Goal: Information Seeking & Learning: Learn about a topic

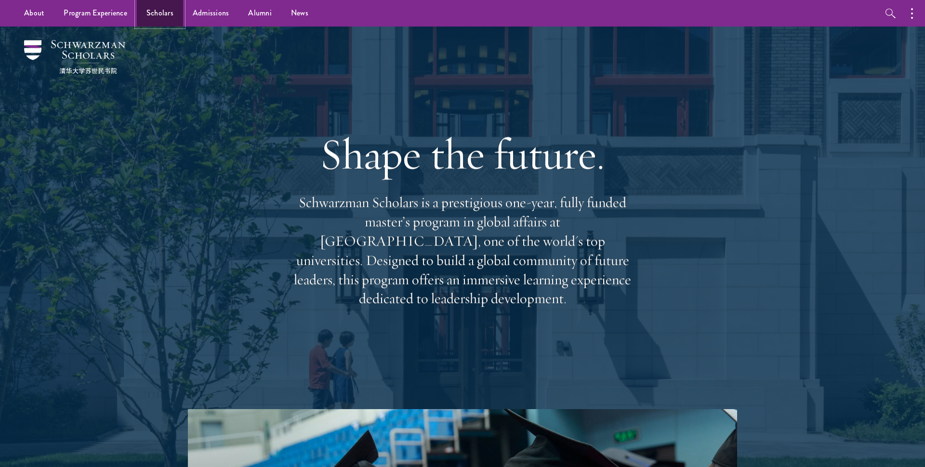
click at [151, 11] on link "Scholars" at bounding box center [160, 13] width 46 height 27
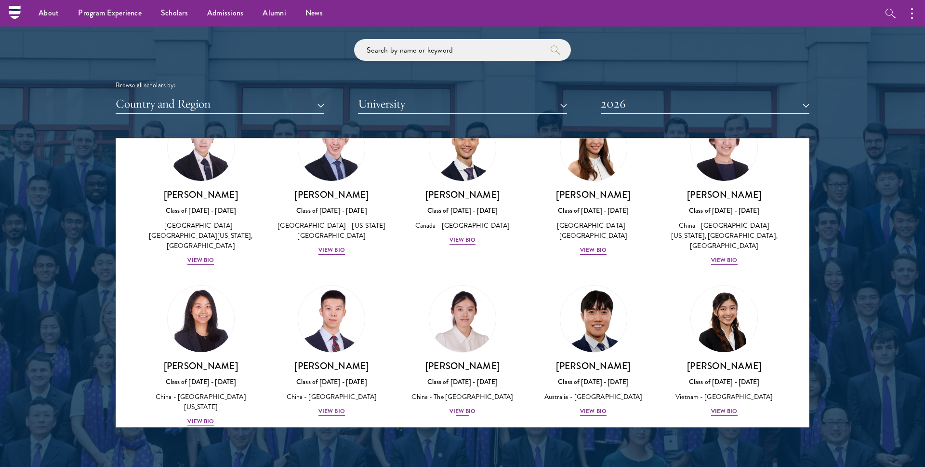
scroll to position [2511, 0]
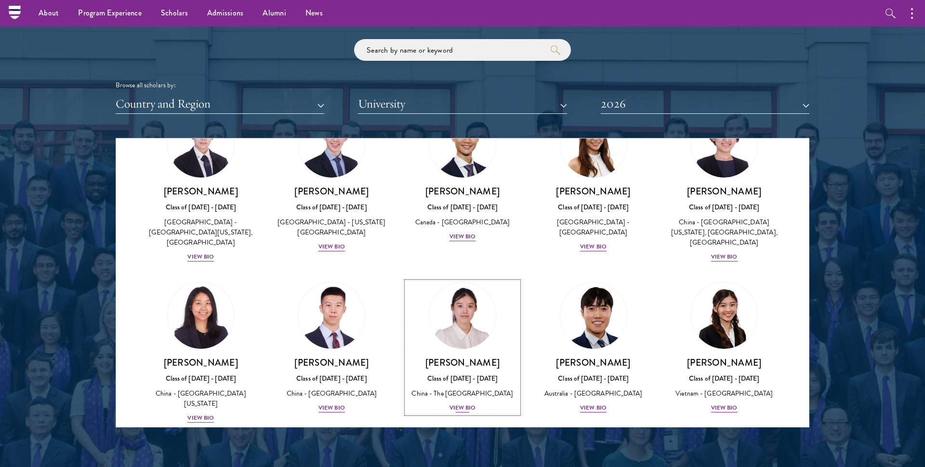
click at [461, 279] on img at bounding box center [462, 315] width 73 height 73
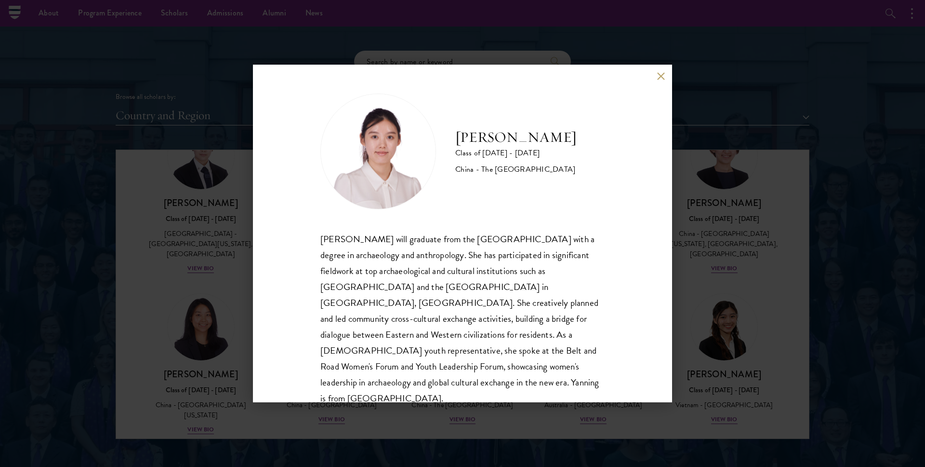
scroll to position [1, 0]
click at [224, 274] on div "[PERSON_NAME] Class of [DATE] - [DATE] [GEOGRAPHIC_DATA] - The [GEOGRAPHIC_DATA…" at bounding box center [462, 233] width 925 height 467
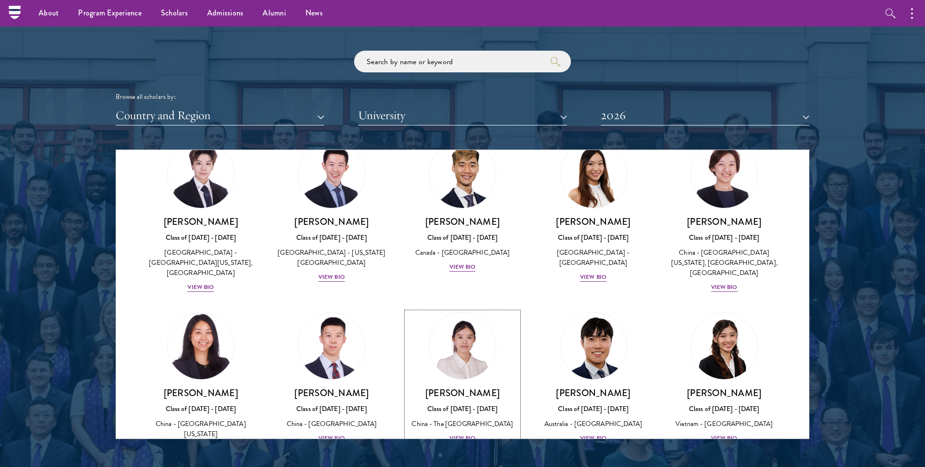
scroll to position [2490, 0]
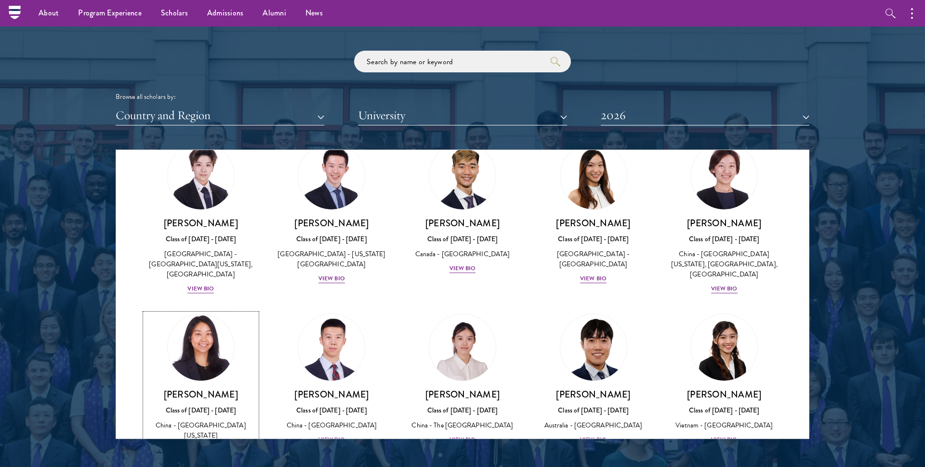
click at [220, 310] on img at bounding box center [200, 346] width 73 height 73
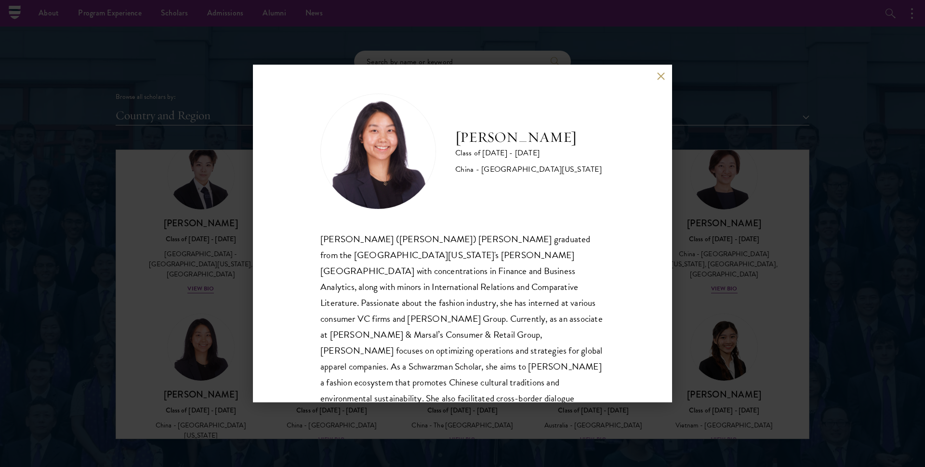
scroll to position [33, 0]
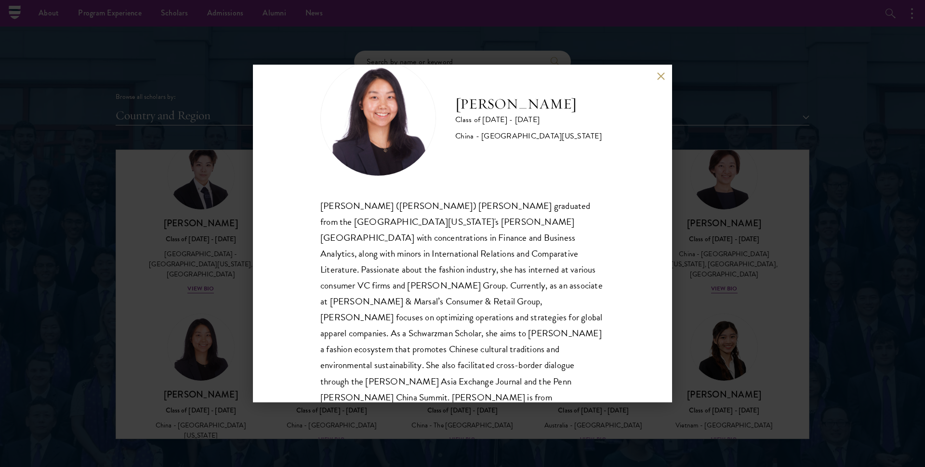
click at [205, 244] on div "[PERSON_NAME] Class of [DATE] - [DATE] [GEOGRAPHIC_DATA] - [GEOGRAPHIC_DATA][US…" at bounding box center [462, 233] width 925 height 467
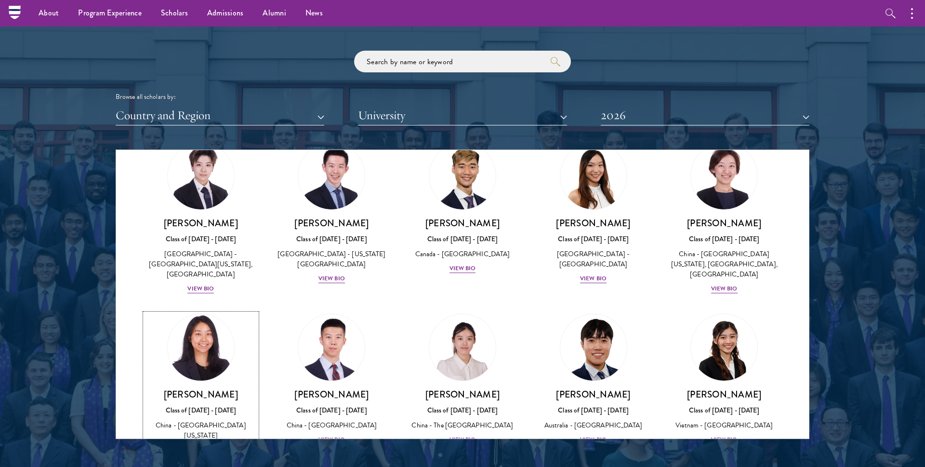
click at [237, 313] on link "[PERSON_NAME] Class of [DATE] - [DATE] [GEOGRAPHIC_DATA] - [GEOGRAPHIC_DATA][US…" at bounding box center [201, 384] width 112 height 142
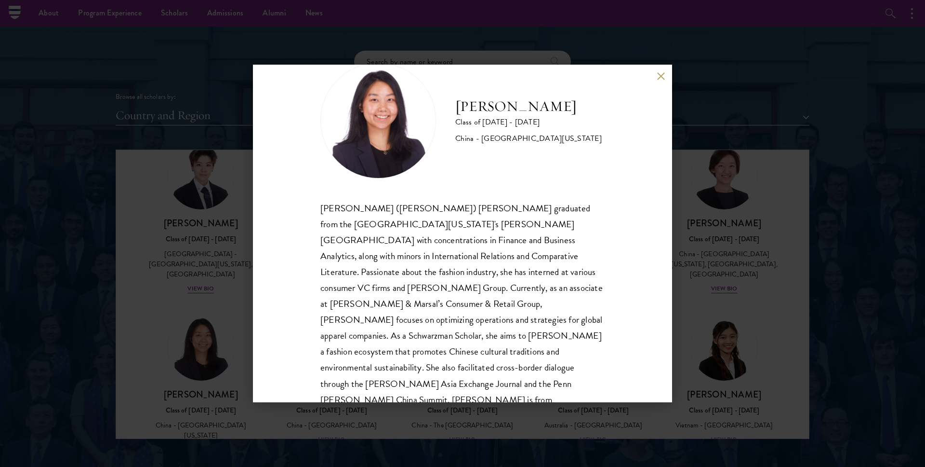
scroll to position [33, 0]
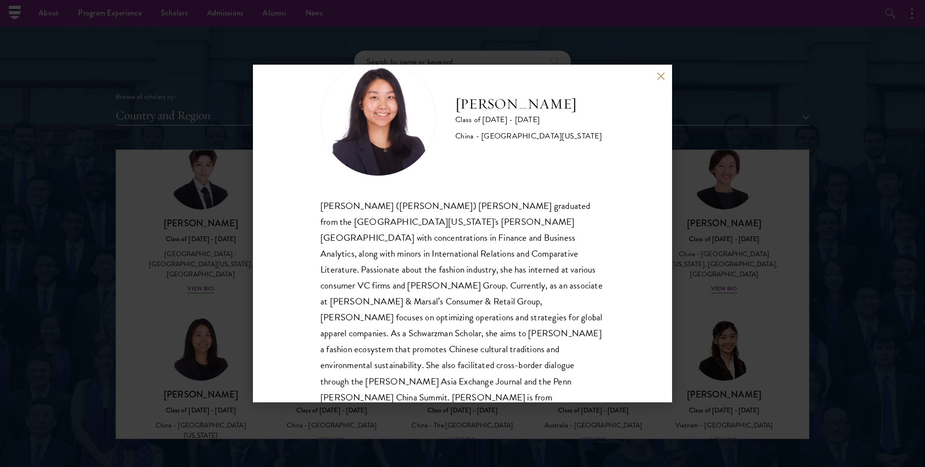
click at [184, 207] on div "[PERSON_NAME] Class of [DATE] - [DATE] [GEOGRAPHIC_DATA] - [GEOGRAPHIC_DATA][US…" at bounding box center [462, 233] width 925 height 467
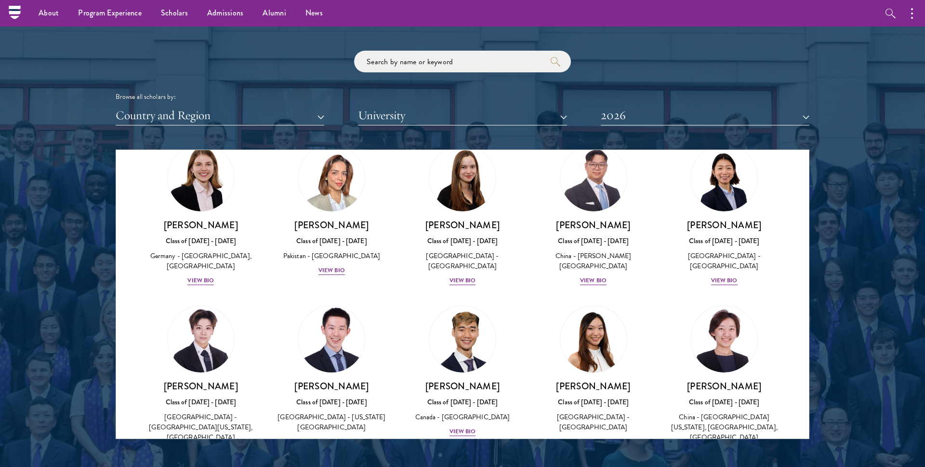
scroll to position [2327, 0]
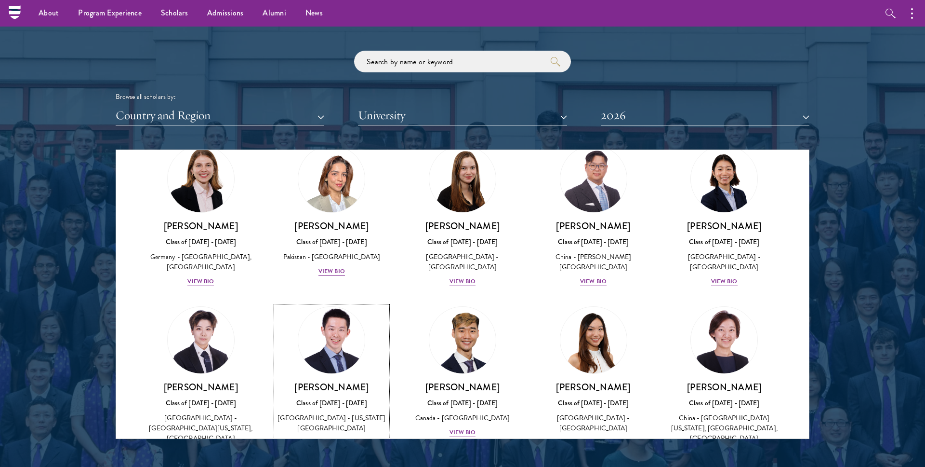
click at [331, 303] on img at bounding box center [331, 339] width 73 height 73
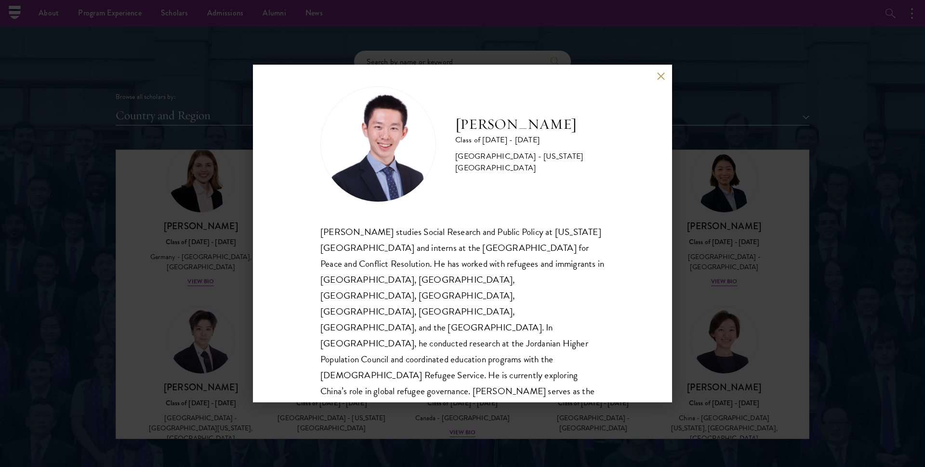
scroll to position [9, 0]
click at [217, 226] on div "[PERSON_NAME] Class of [DATE] - [DATE] [GEOGRAPHIC_DATA] - [US_STATE][GEOGRAPHI…" at bounding box center [462, 233] width 925 height 467
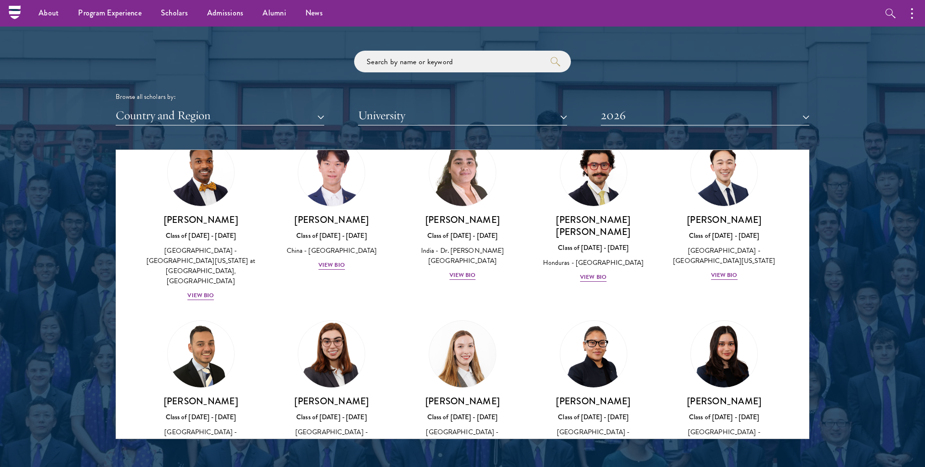
scroll to position [1976, 0]
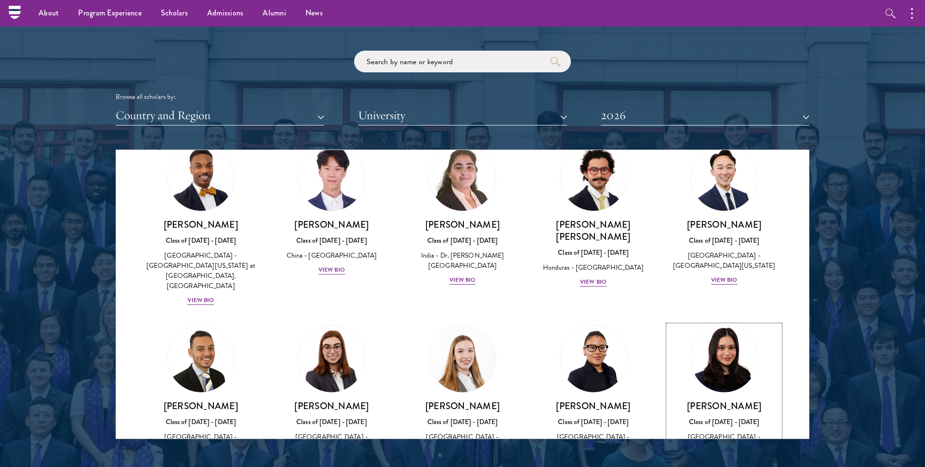
click at [719, 322] on img at bounding box center [724, 358] width 73 height 73
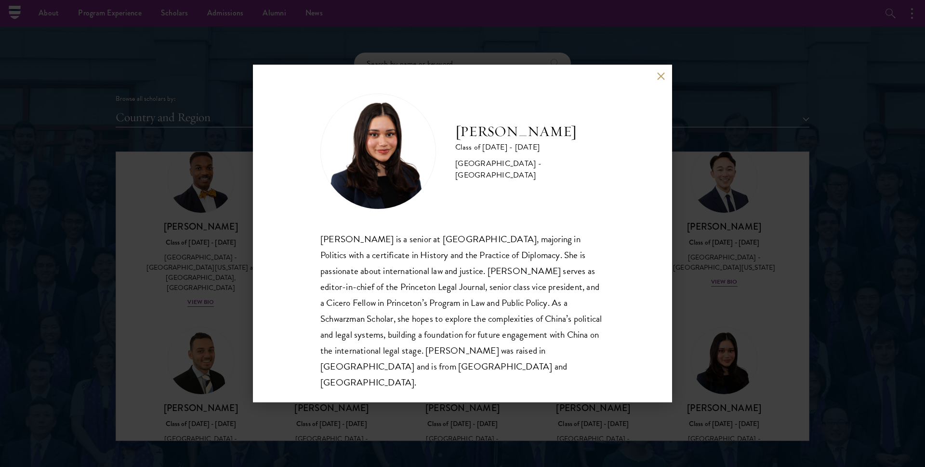
scroll to position [1128, 0]
click at [713, 230] on div "[PERSON_NAME] Class of [DATE] - [DATE] [GEOGRAPHIC_DATA] - [GEOGRAPHIC_DATA] [P…" at bounding box center [462, 233] width 925 height 467
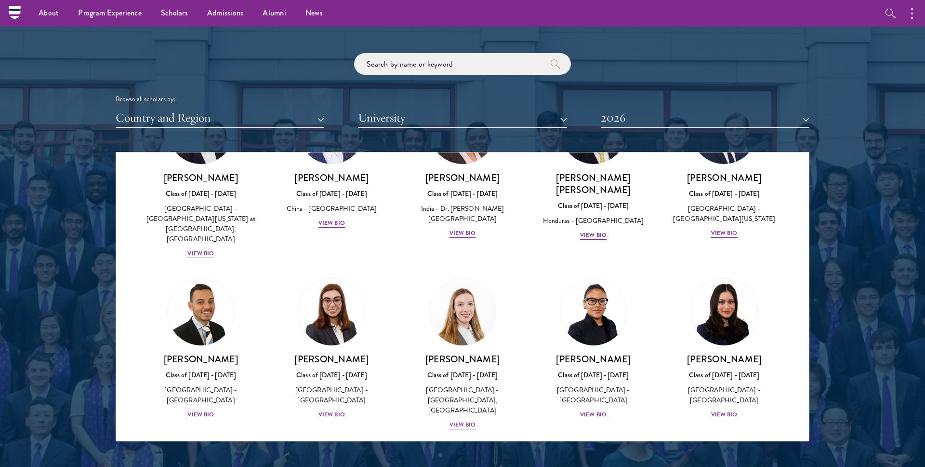
scroll to position [1980, 0]
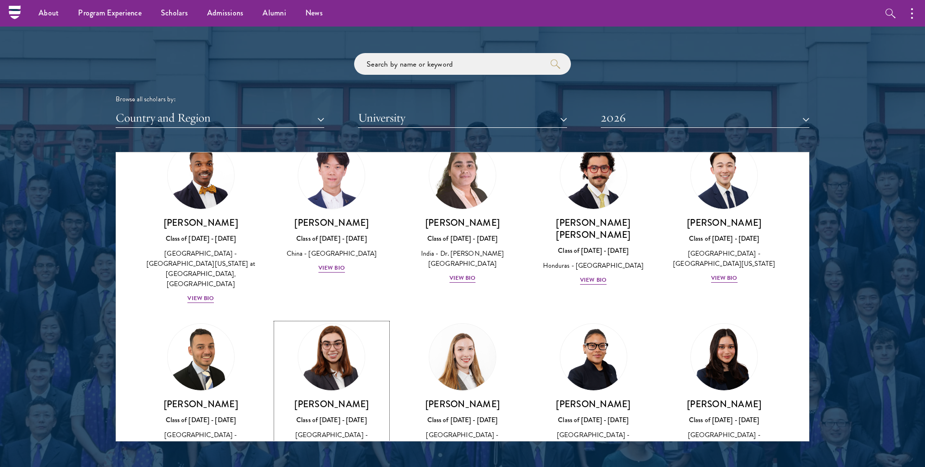
click at [353, 320] on img at bounding box center [331, 356] width 73 height 73
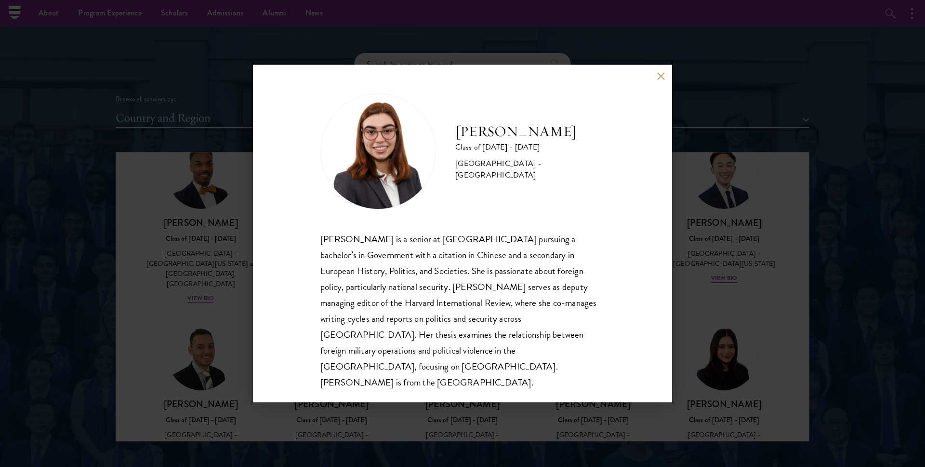
click at [167, 219] on div "[PERSON_NAME] Class of [DATE] - [DATE] [GEOGRAPHIC_DATA] - [GEOGRAPHIC_DATA] [P…" at bounding box center [462, 233] width 925 height 467
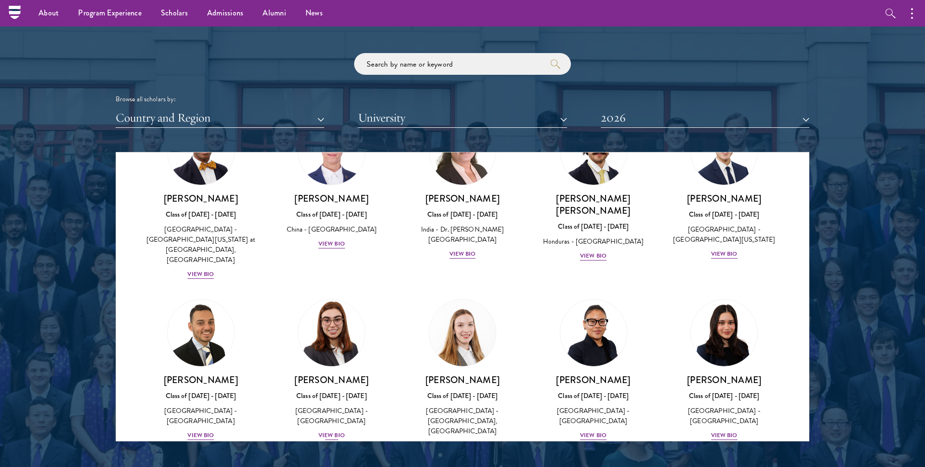
scroll to position [2003, 0]
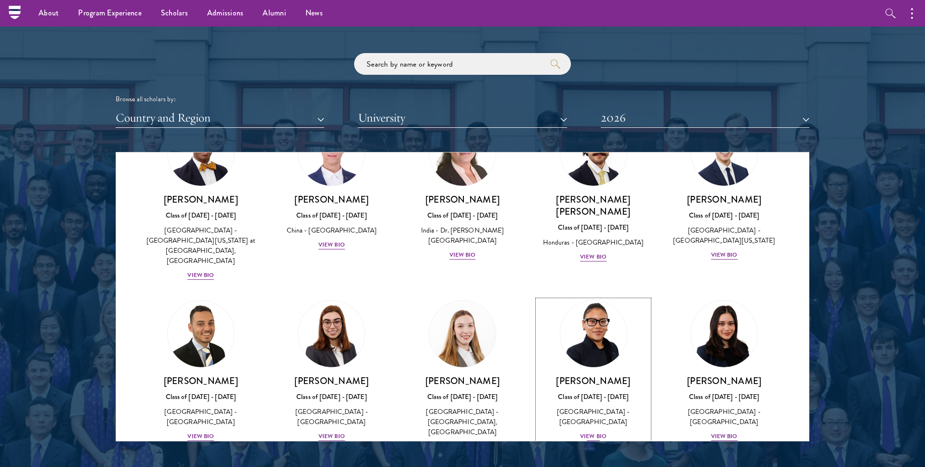
click at [570, 297] on img at bounding box center [593, 333] width 73 height 73
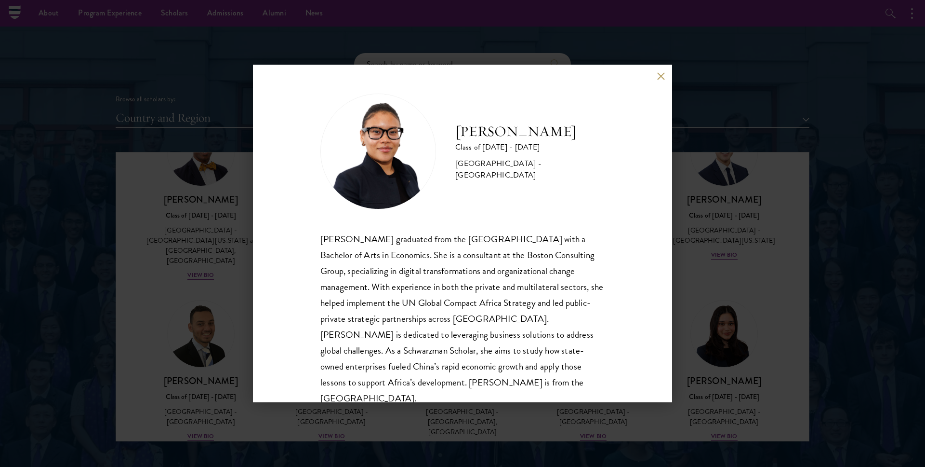
scroll to position [0, 0]
click at [662, 77] on button at bounding box center [661, 76] width 8 height 8
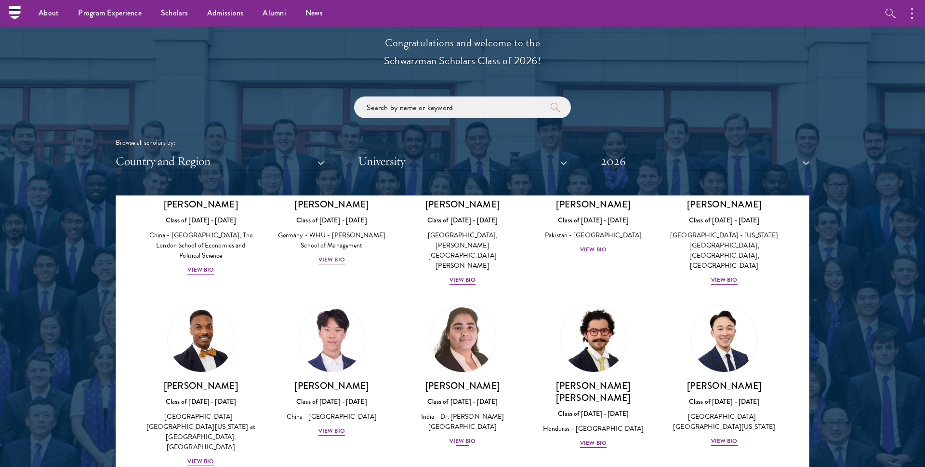
scroll to position [1859, 0]
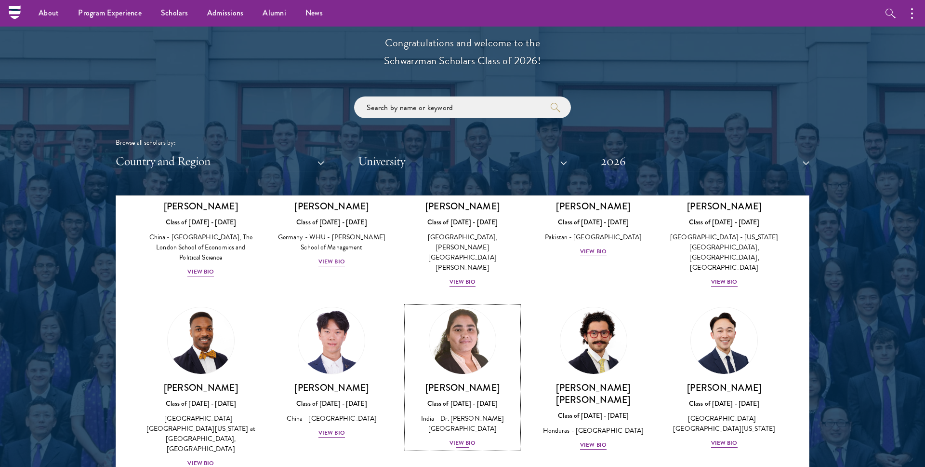
click at [455, 304] on img at bounding box center [462, 340] width 73 height 73
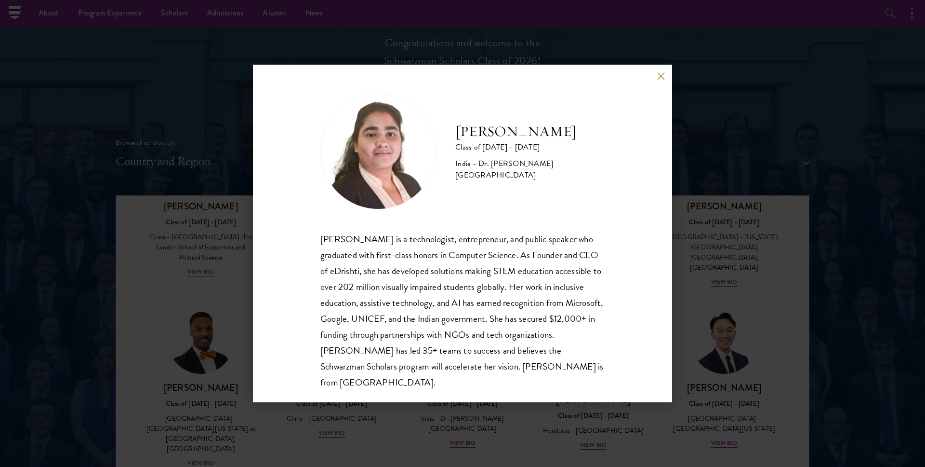
scroll to position [0, 0]
click at [658, 75] on button at bounding box center [661, 76] width 8 height 8
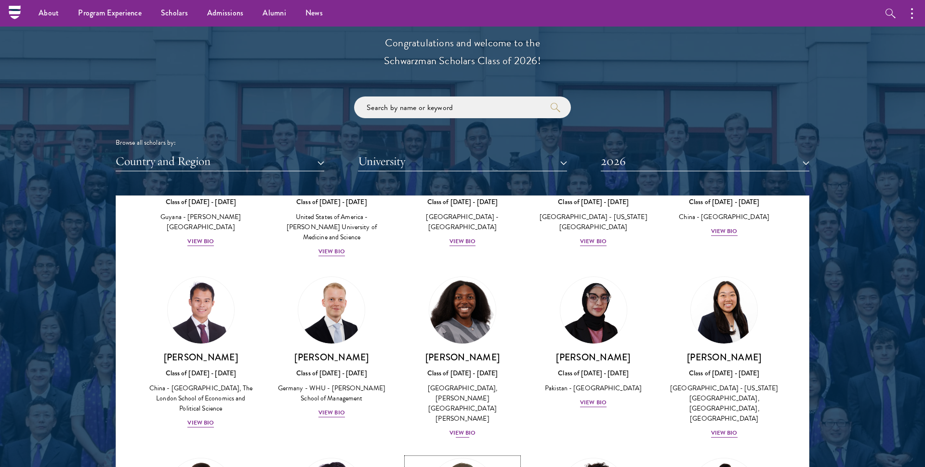
scroll to position [1698, 0]
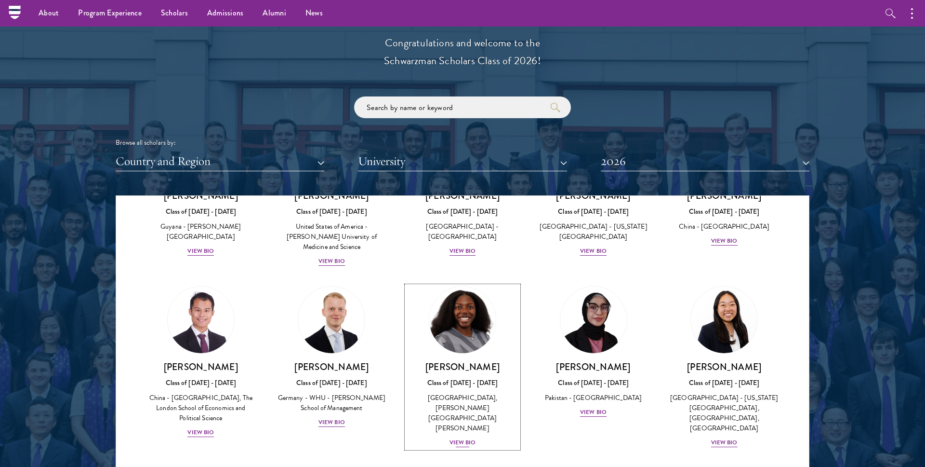
click at [459, 283] on img at bounding box center [462, 319] width 73 height 73
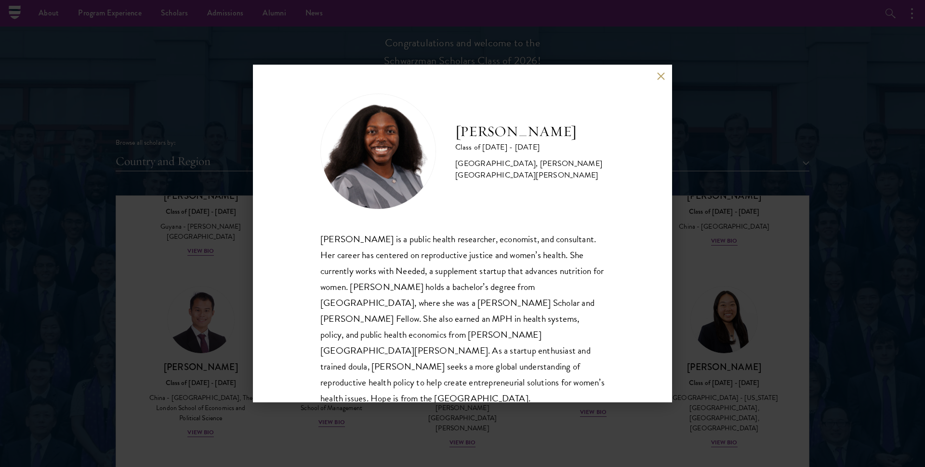
click at [662, 77] on button at bounding box center [661, 76] width 8 height 8
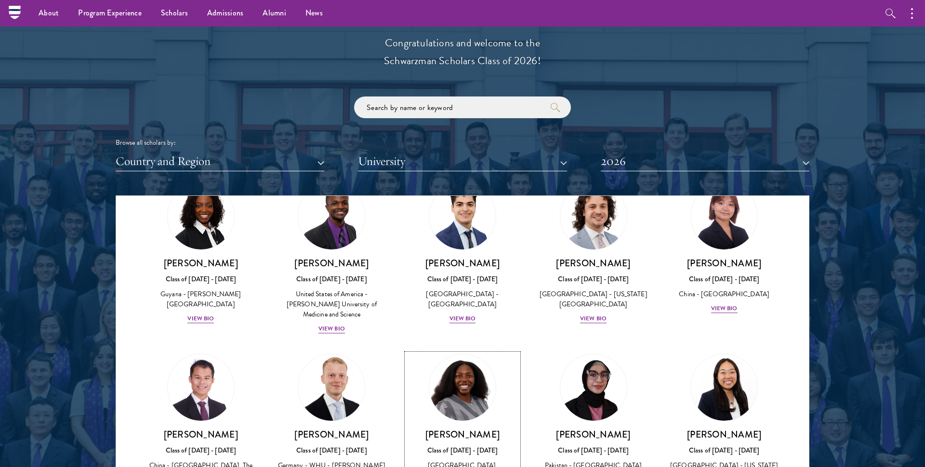
scroll to position [1627, 0]
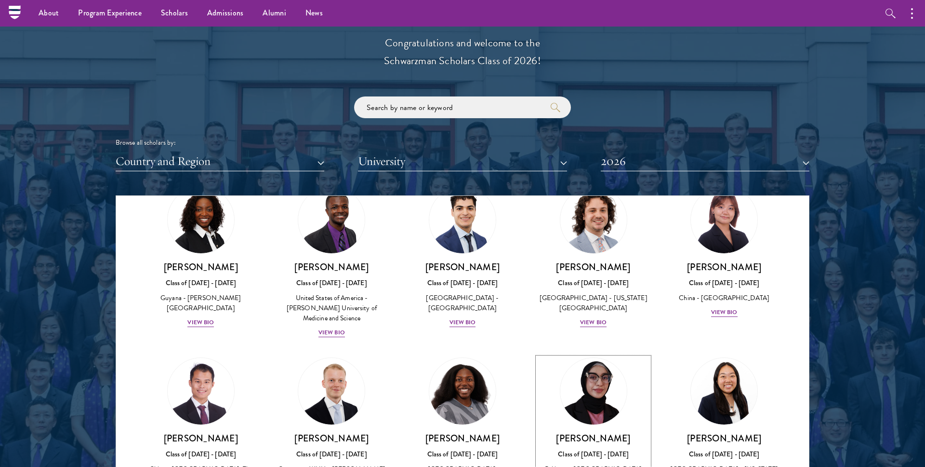
click at [589, 354] on img at bounding box center [593, 390] width 73 height 73
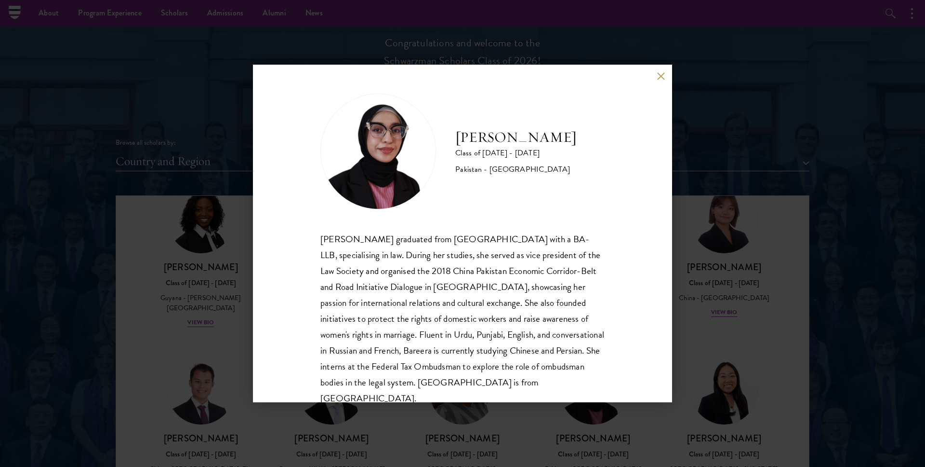
click at [659, 74] on button at bounding box center [661, 76] width 8 height 8
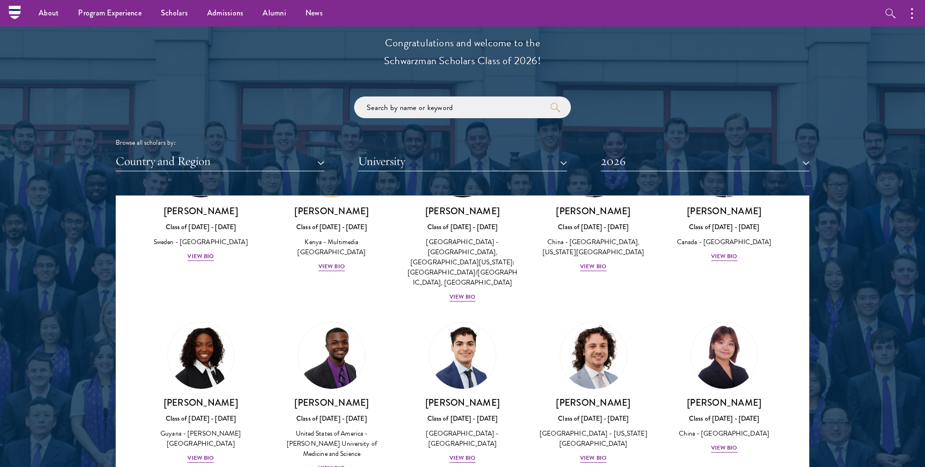
scroll to position [1489, 0]
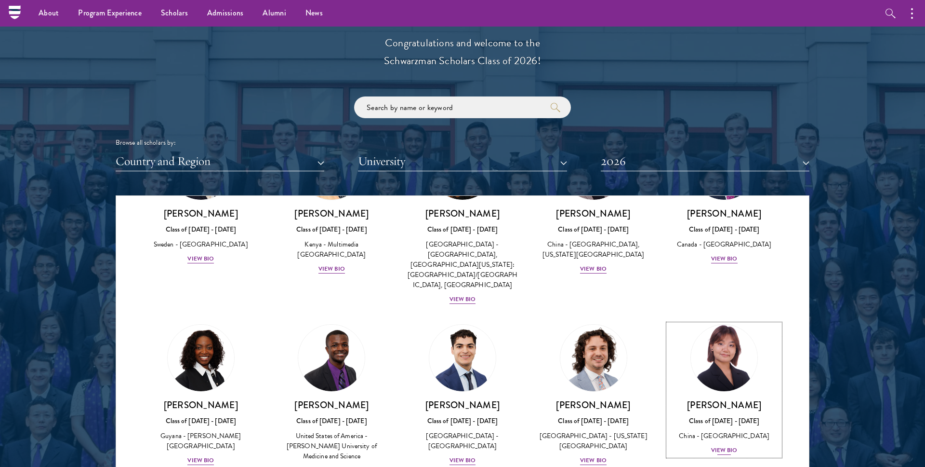
click at [721, 321] on img at bounding box center [724, 357] width 73 height 73
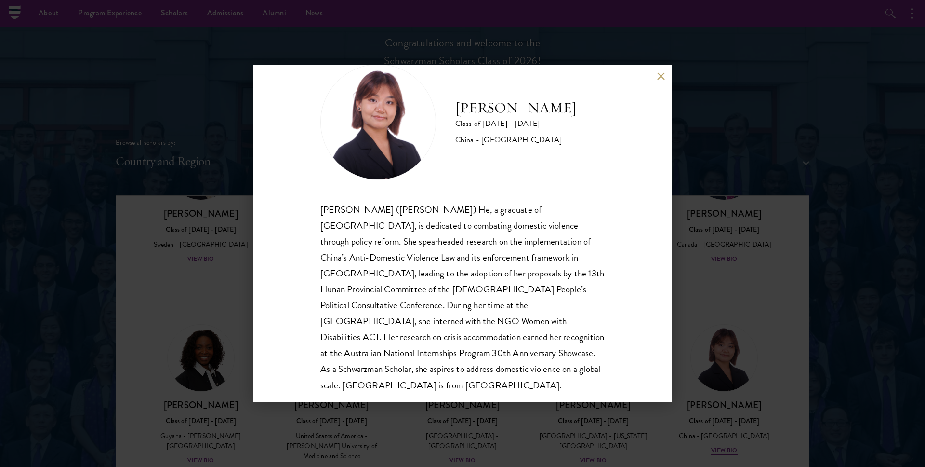
scroll to position [30, 0]
click at [655, 73] on div "[PERSON_NAME] Class of [DATE] - [DATE] [GEOGRAPHIC_DATA] - [GEOGRAPHIC_DATA] [P…" at bounding box center [462, 233] width 419 height 337
click at [657, 74] on button at bounding box center [661, 76] width 8 height 8
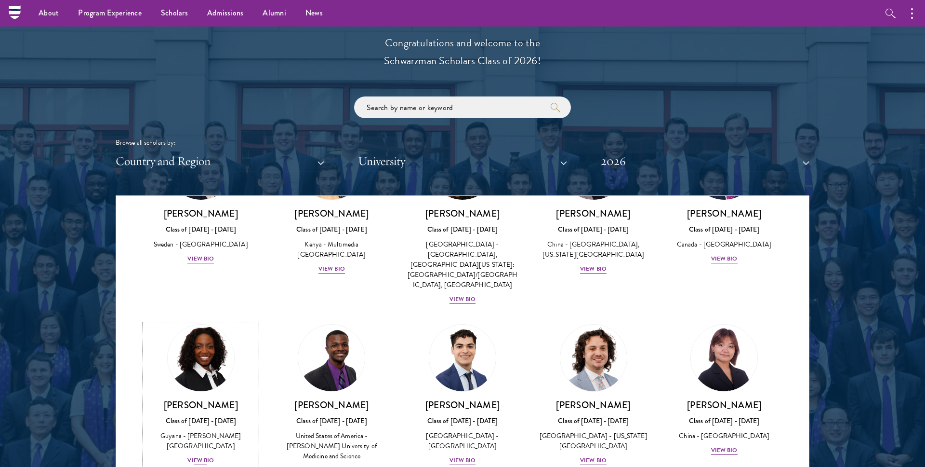
click at [206, 321] on img at bounding box center [200, 357] width 73 height 73
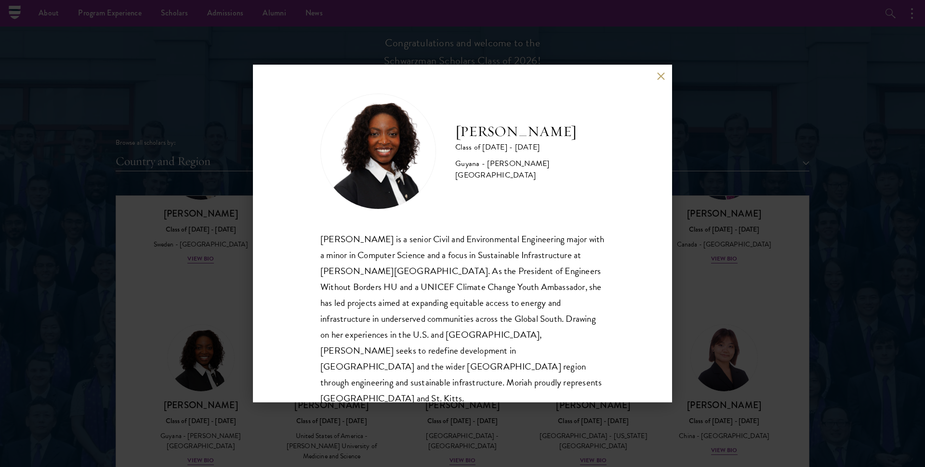
click at [657, 74] on button at bounding box center [661, 76] width 8 height 8
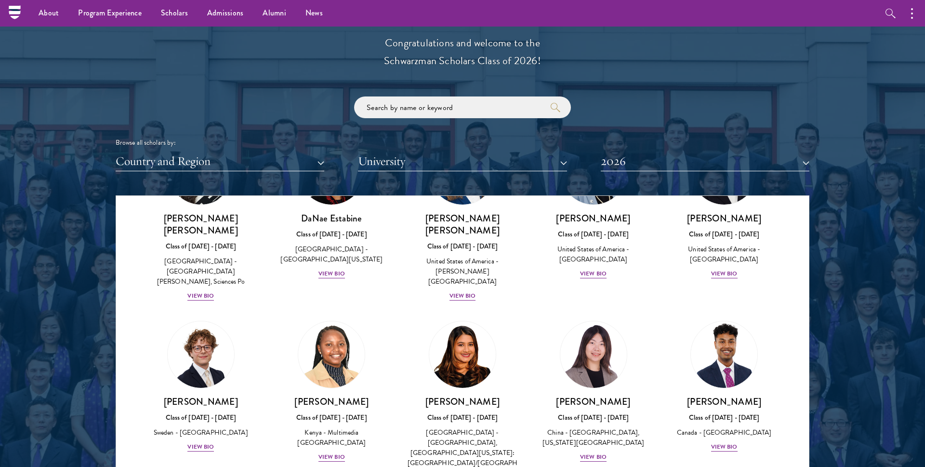
scroll to position [1298, 0]
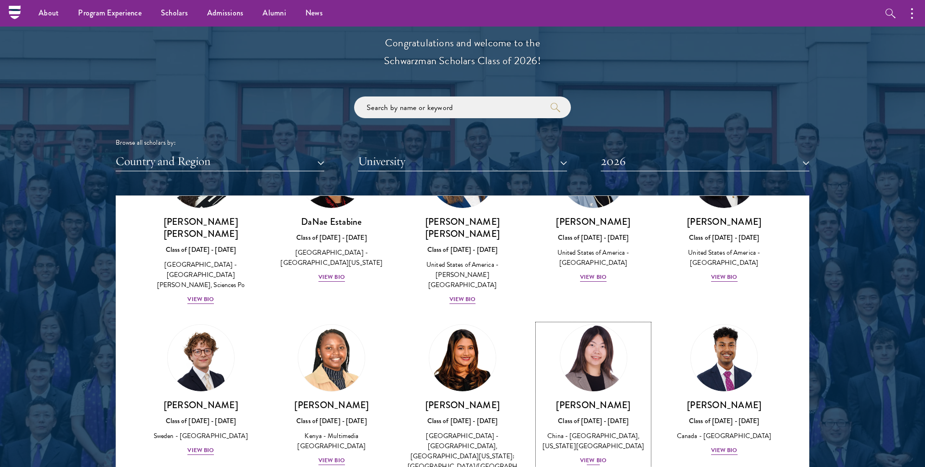
click at [577, 321] on img at bounding box center [593, 357] width 73 height 73
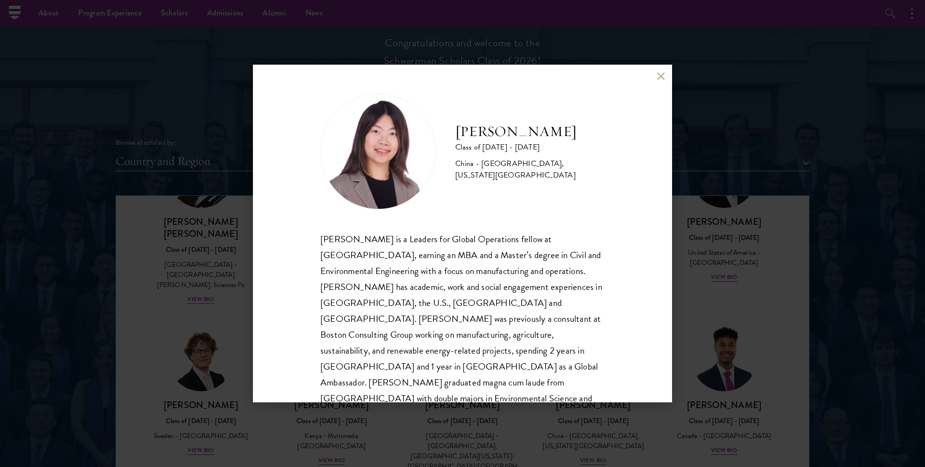
click at [662, 74] on button at bounding box center [661, 76] width 8 height 8
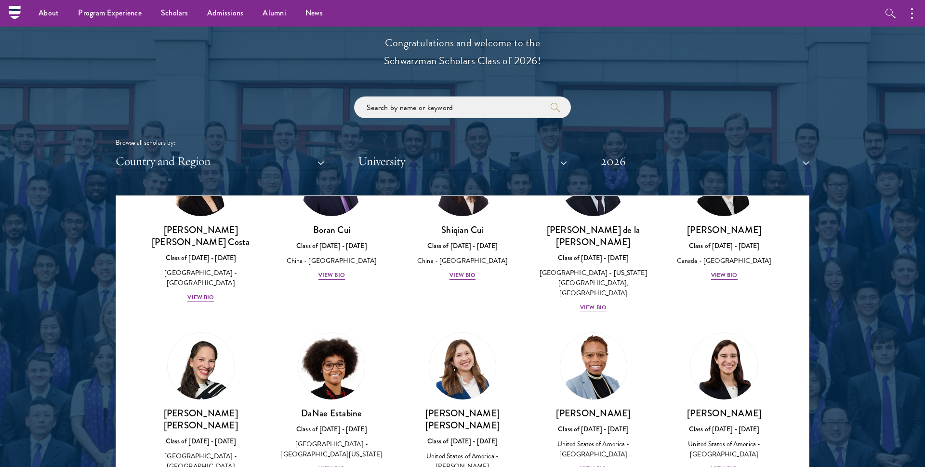
scroll to position [1103, 0]
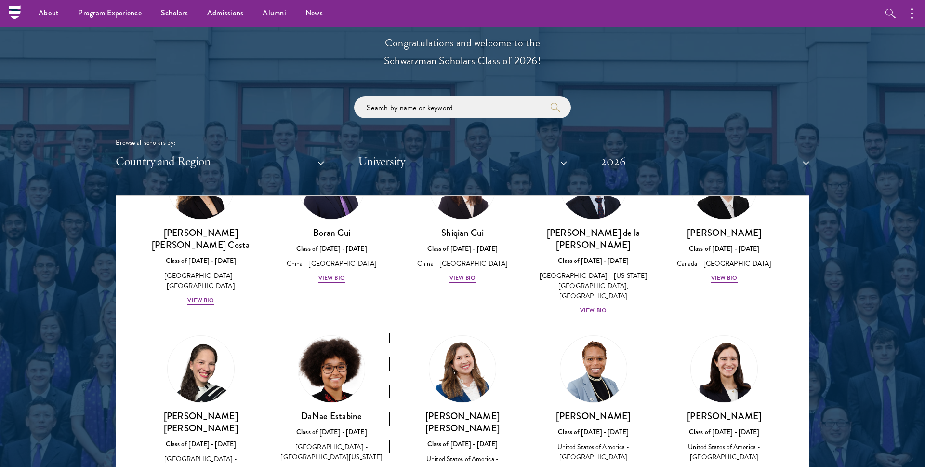
click at [317, 332] on img at bounding box center [331, 368] width 73 height 73
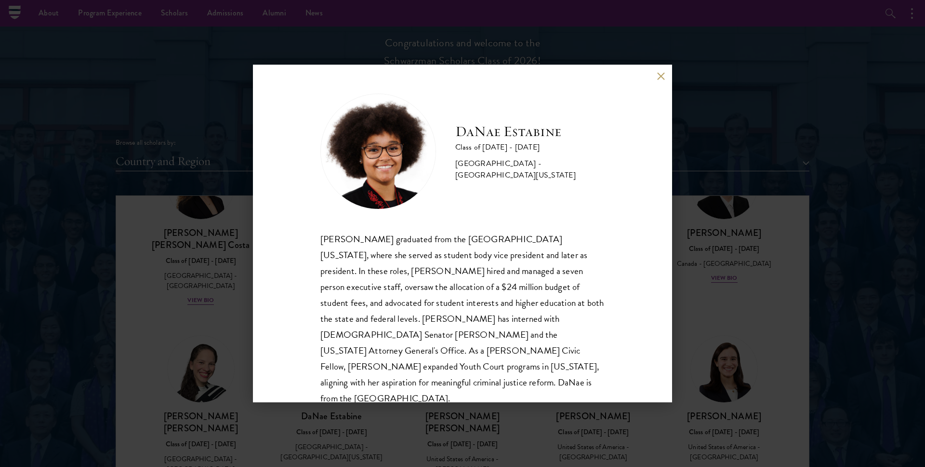
click at [657, 78] on button at bounding box center [661, 76] width 8 height 8
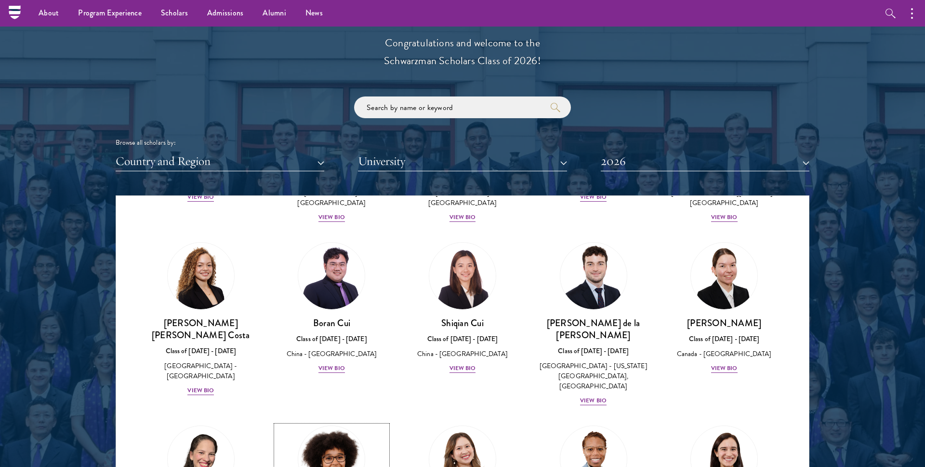
scroll to position [1001, 0]
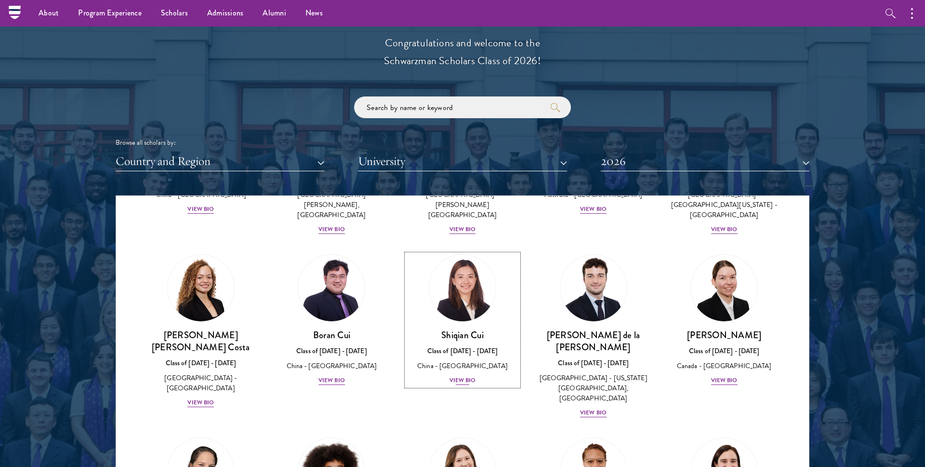
click at [459, 262] on img at bounding box center [462, 287] width 73 height 73
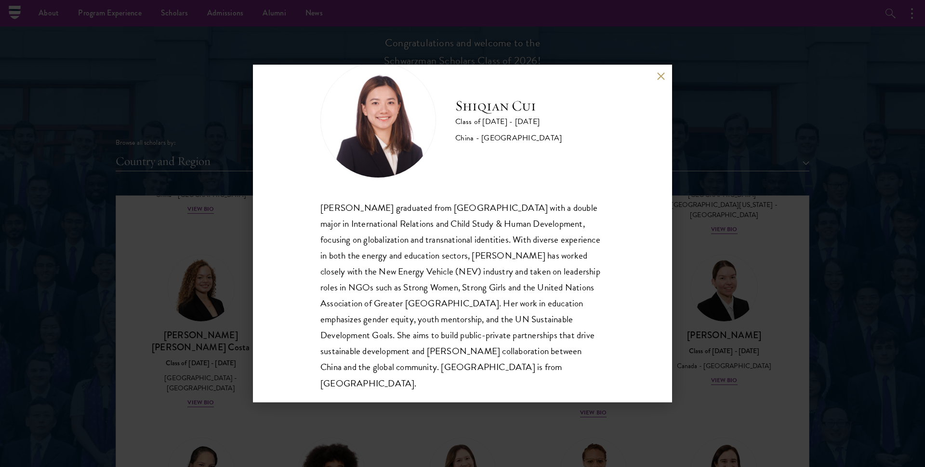
scroll to position [33, 0]
click at [661, 75] on button at bounding box center [661, 76] width 8 height 8
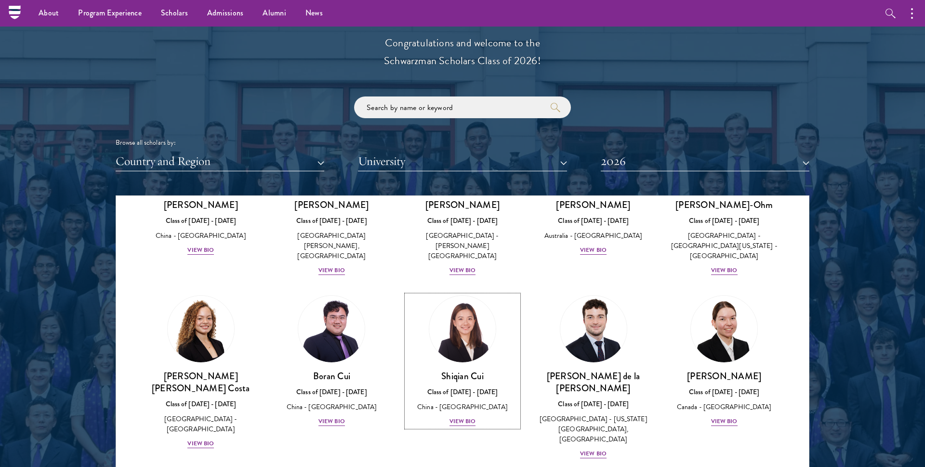
scroll to position [960, 0]
click at [222, 293] on img at bounding box center [200, 329] width 73 height 73
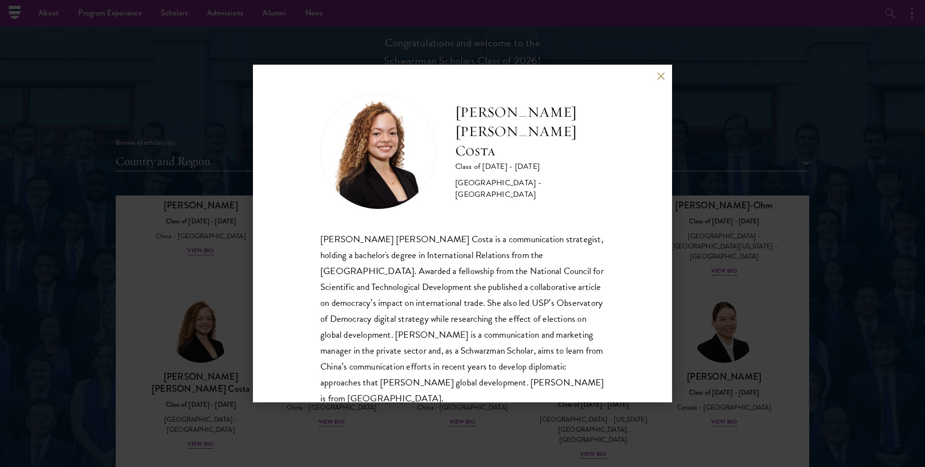
click at [658, 78] on button at bounding box center [661, 76] width 8 height 8
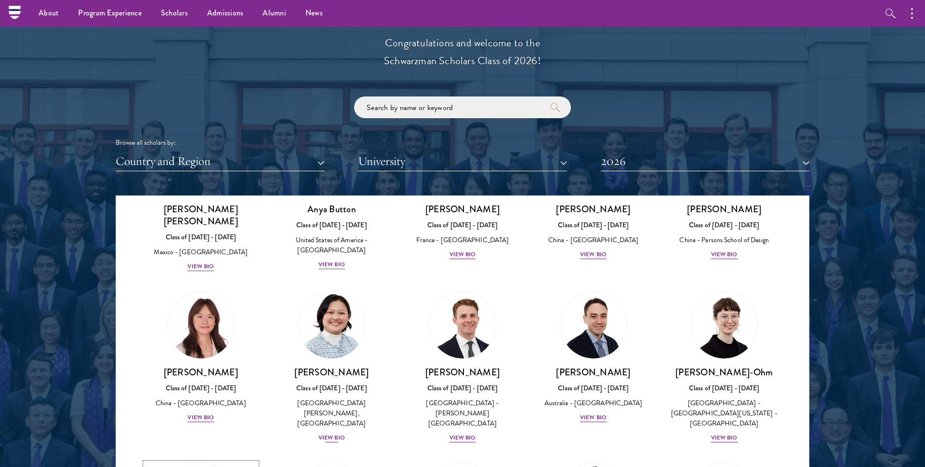
scroll to position [791, 0]
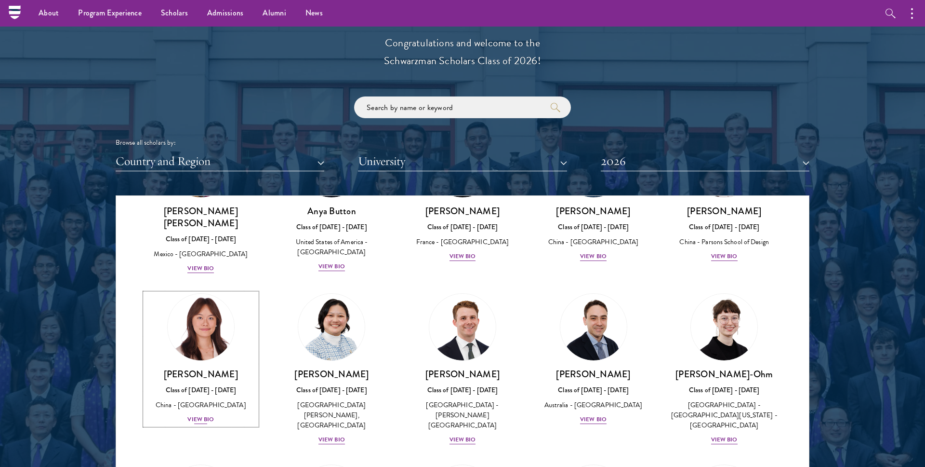
click at [222, 302] on img at bounding box center [200, 326] width 73 height 73
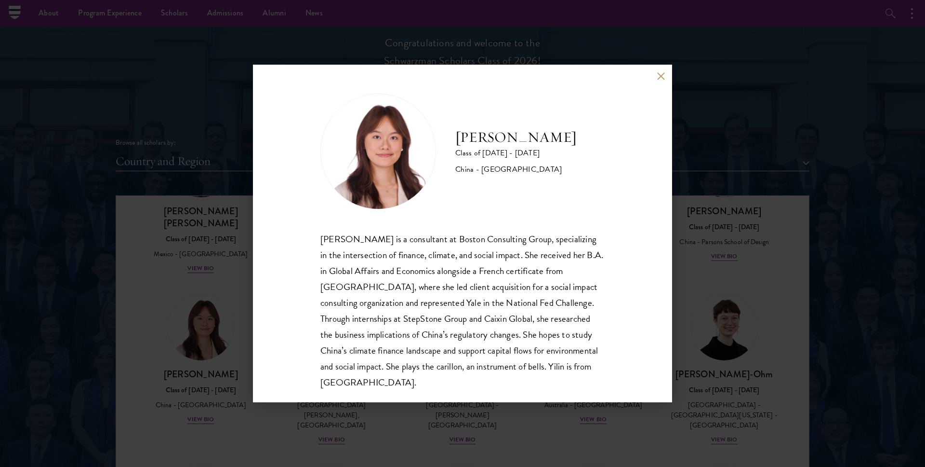
scroll to position [17, 0]
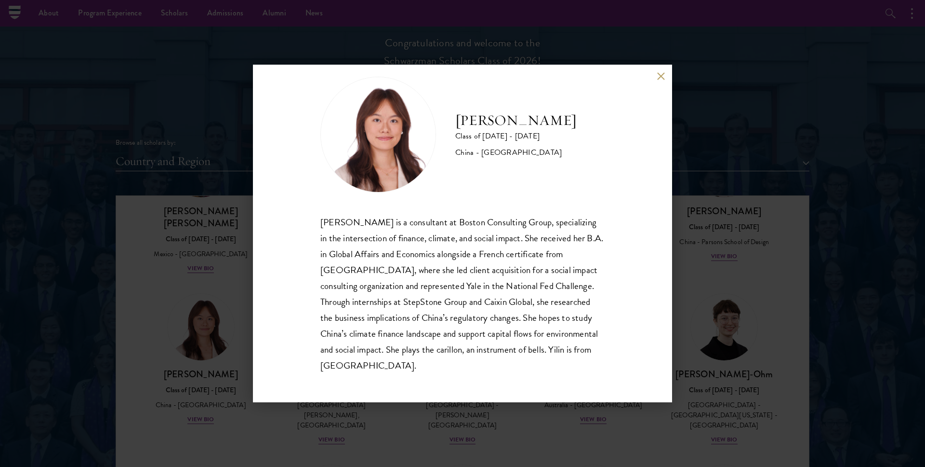
click at [662, 71] on div "[PERSON_NAME] Class of [DATE] - [DATE] [GEOGRAPHIC_DATA] - [GEOGRAPHIC_DATA] [P…" at bounding box center [462, 233] width 419 height 337
drag, startPoint x: 656, startPoint y: 77, endPoint x: 657, endPoint y: 83, distance: 6.4
click at [656, 77] on div "[PERSON_NAME] Class of [DATE] - [DATE] [GEOGRAPHIC_DATA] - [GEOGRAPHIC_DATA] [P…" at bounding box center [462, 233] width 419 height 337
click at [657, 79] on button at bounding box center [661, 76] width 8 height 8
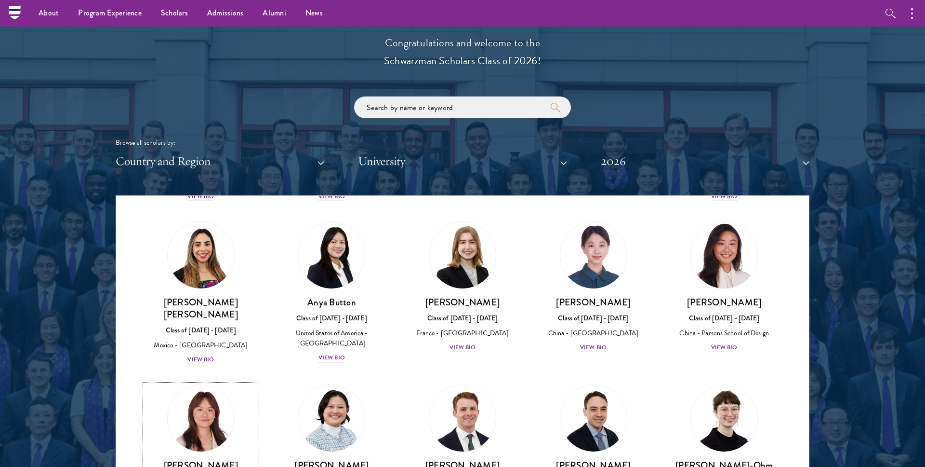
scroll to position [699, 0]
click at [716, 243] on img at bounding box center [724, 255] width 73 height 73
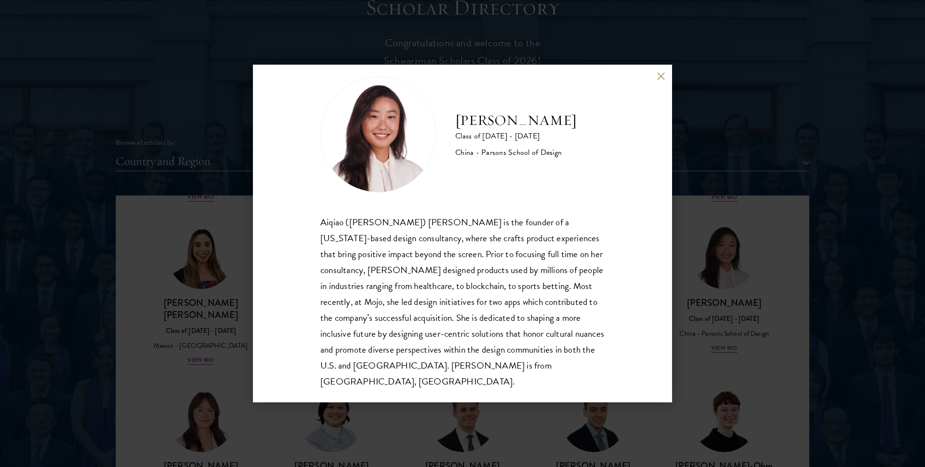
scroll to position [1082, 0]
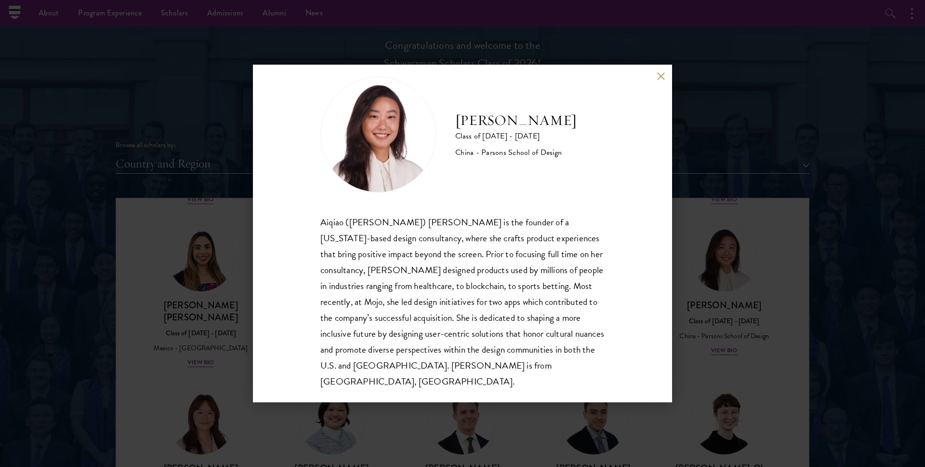
click at [659, 74] on button at bounding box center [661, 76] width 8 height 8
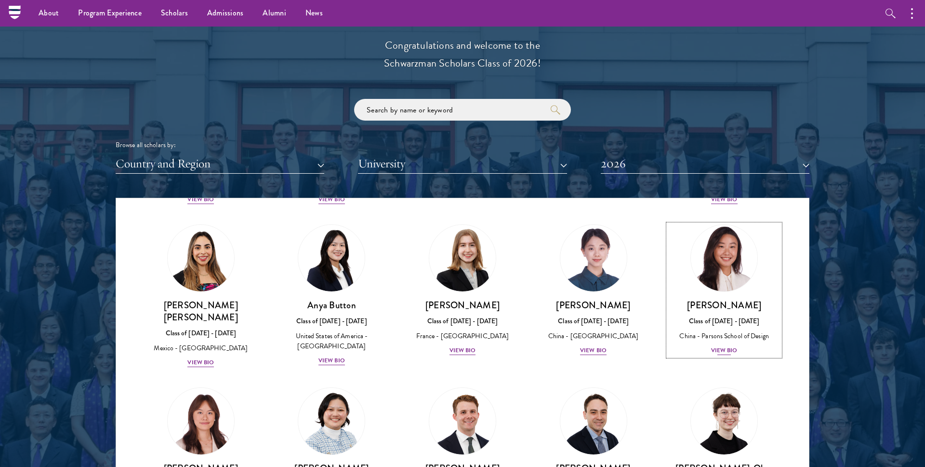
click at [729, 246] on img at bounding box center [724, 257] width 73 height 73
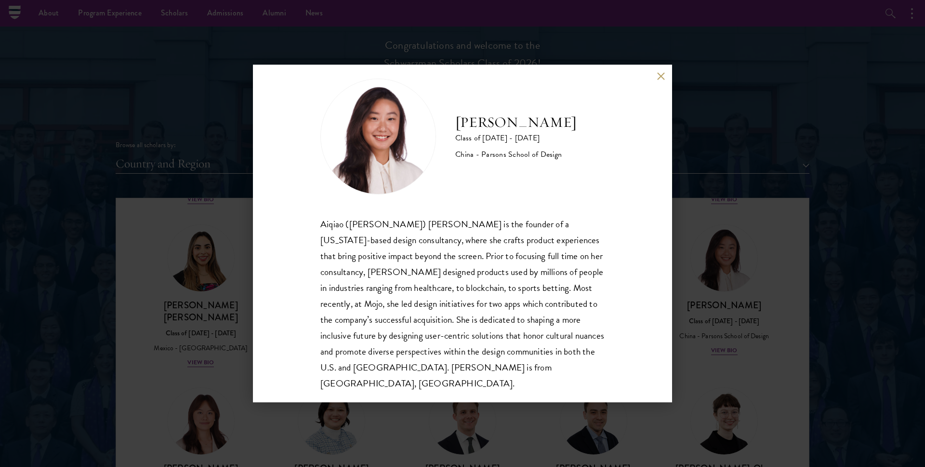
scroll to position [17, 0]
click at [658, 75] on button at bounding box center [661, 76] width 8 height 8
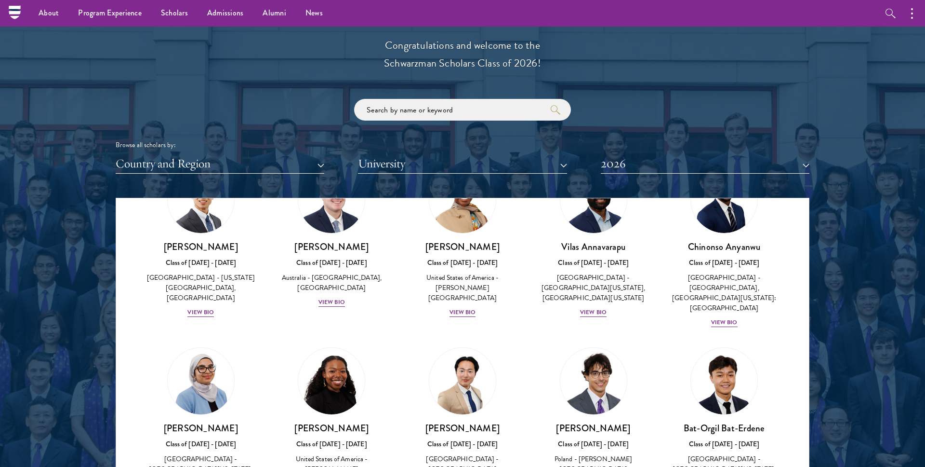
scroll to position [399, 0]
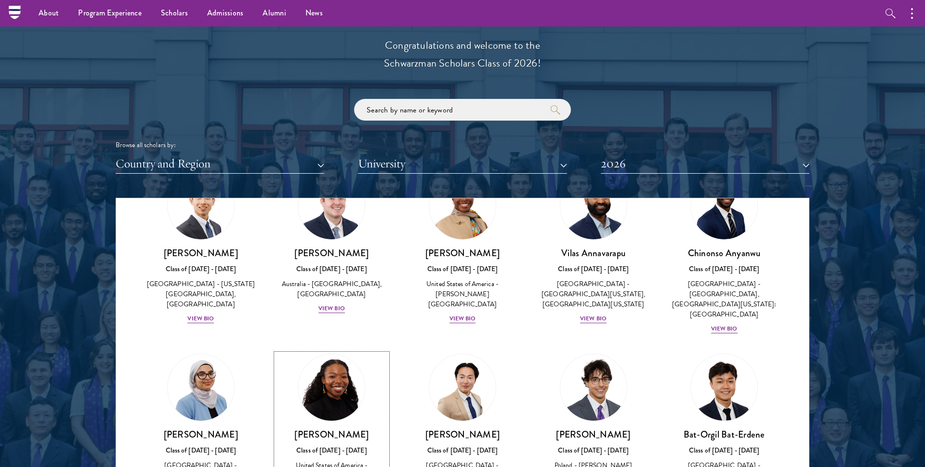
click at [350, 360] on img at bounding box center [331, 386] width 73 height 73
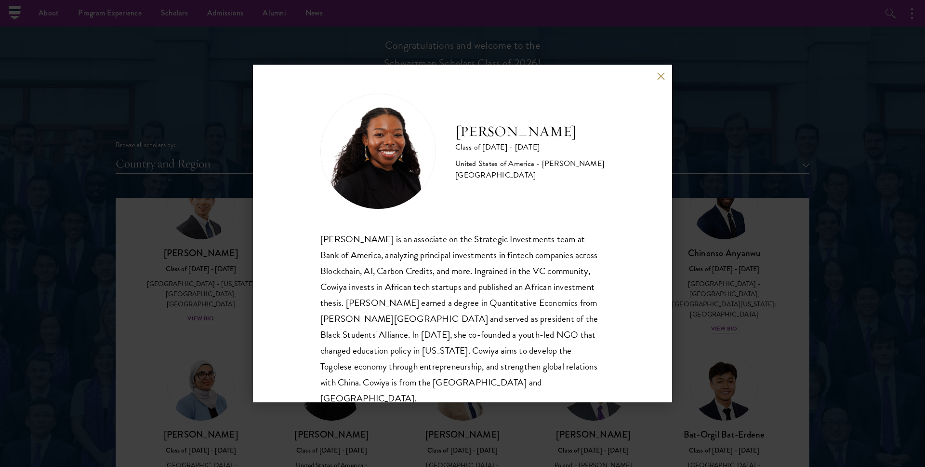
click at [658, 77] on button at bounding box center [661, 76] width 8 height 8
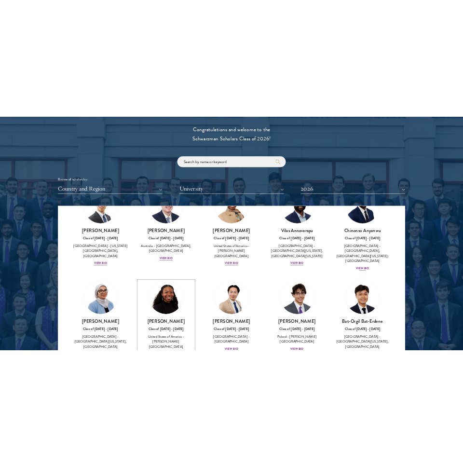
scroll to position [405, 0]
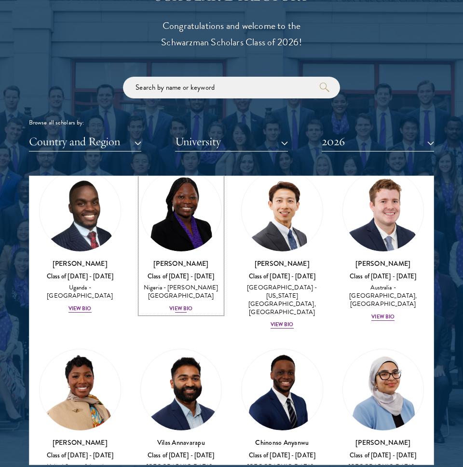
click at [173, 219] on img at bounding box center [181, 210] width 81 height 81
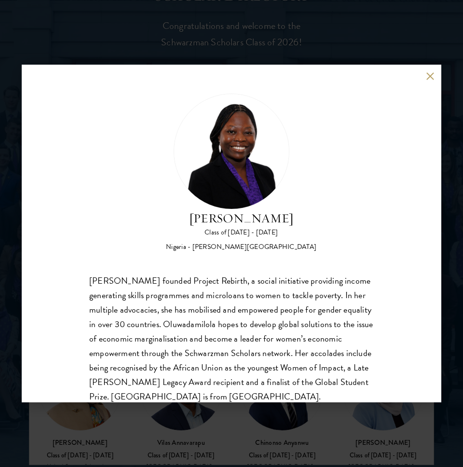
scroll to position [30, 0]
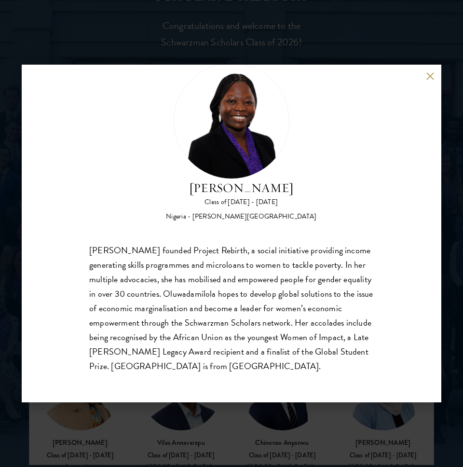
click at [253, 416] on div "[PERSON_NAME] Class of [DATE] - [DATE] [GEOGRAPHIC_DATA] - [PERSON_NAME][GEOGRA…" at bounding box center [231, 233] width 463 height 467
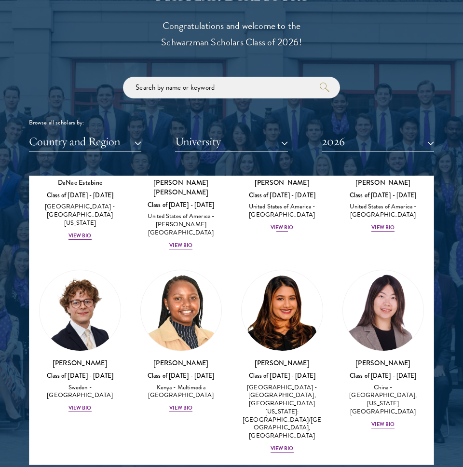
scroll to position [1675, 0]
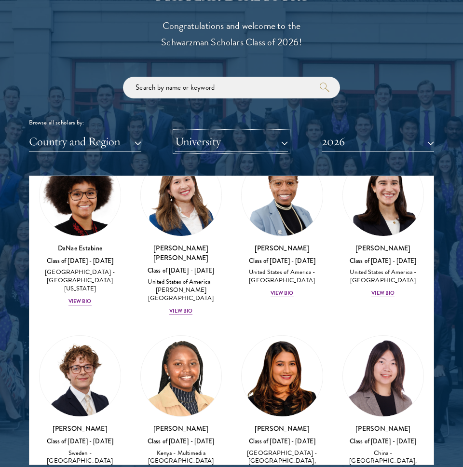
drag, startPoint x: 209, startPoint y: 144, endPoint x: 335, endPoint y: 174, distance: 129.9
click at [335, 174] on div "Scholar Directory Congratulations and welcome to the Schwarzman Scholars Class …" at bounding box center [231, 225] width 405 height 480
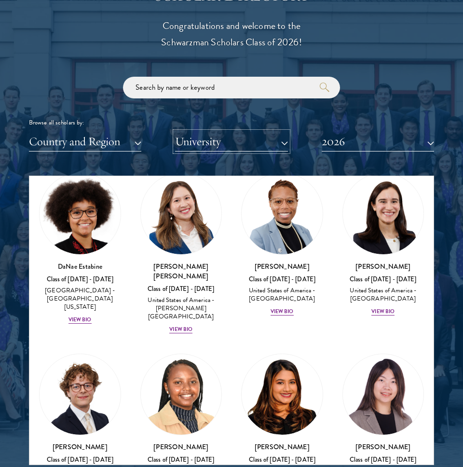
scroll to position [1656, 0]
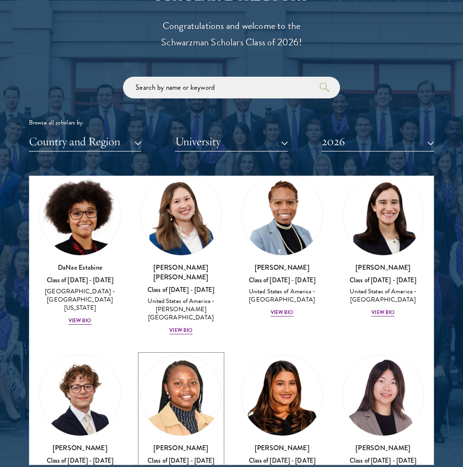
click at [186, 355] on img at bounding box center [181, 395] width 81 height 81
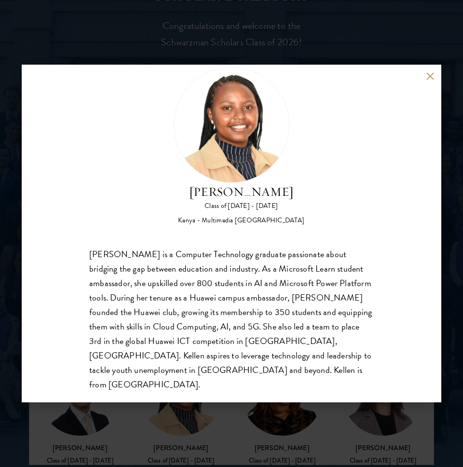
scroll to position [29, 0]
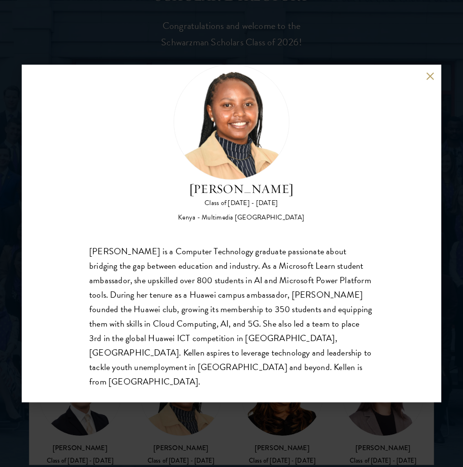
click at [336, 423] on div "[PERSON_NAME] Class of [DATE] - [DATE] [GEOGRAPHIC_DATA] - Multimedia [GEOGRAPH…" at bounding box center [231, 233] width 463 height 467
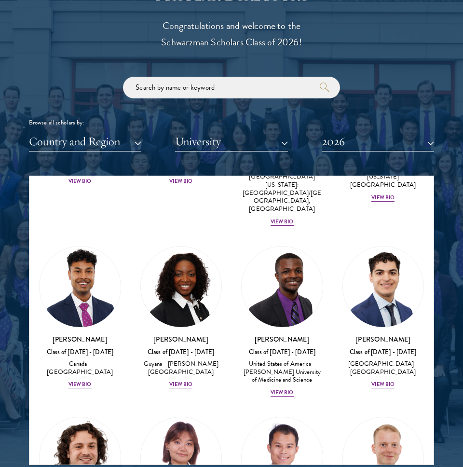
scroll to position [1961, 0]
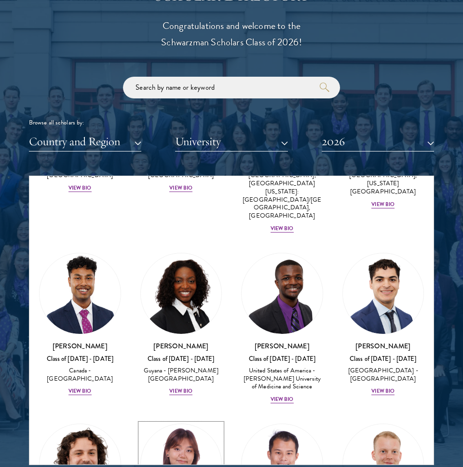
click at [192, 424] on img at bounding box center [181, 464] width 81 height 81
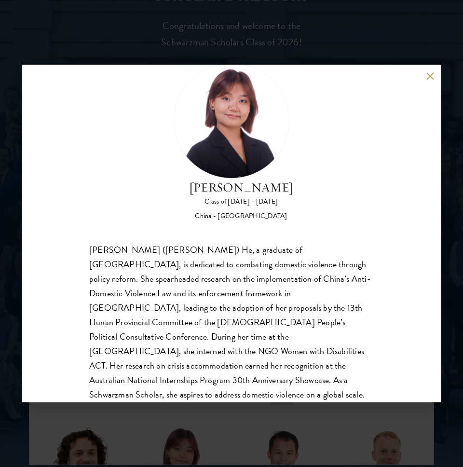
scroll to position [45, 0]
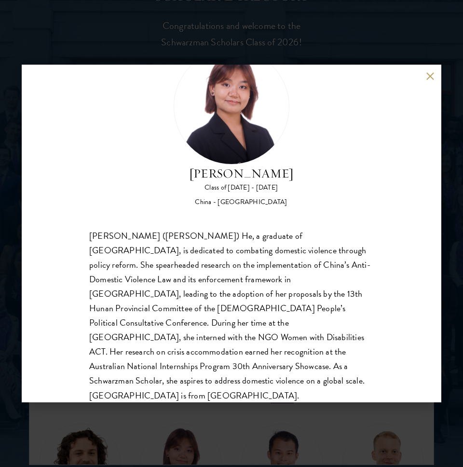
click at [225, 430] on div "[PERSON_NAME] Class of [DATE] - [DATE] [GEOGRAPHIC_DATA] - [GEOGRAPHIC_DATA] [P…" at bounding box center [231, 233] width 463 height 467
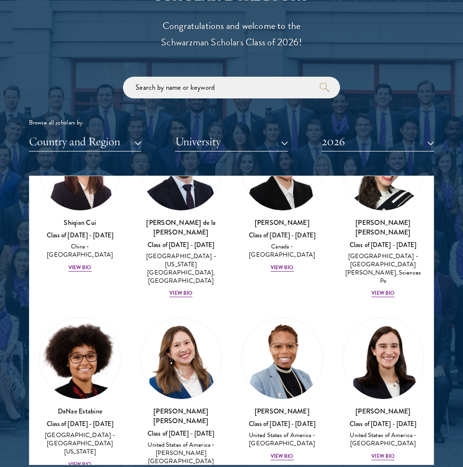
scroll to position [1512, 0]
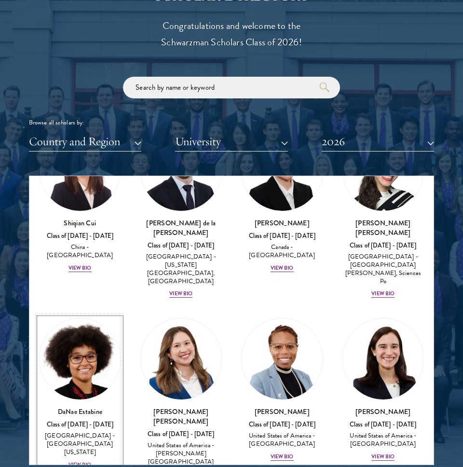
click at [67, 318] on img at bounding box center [80, 358] width 81 height 81
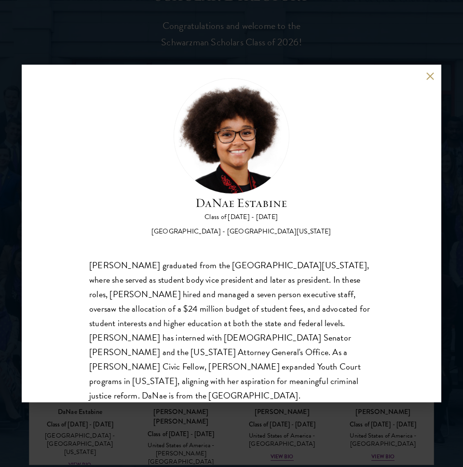
scroll to position [16, 0]
click at [204, 416] on div "[PERSON_NAME] Class of [DATE] - [DATE] [GEOGRAPHIC_DATA] - [GEOGRAPHIC_DATA][US…" at bounding box center [231, 233] width 463 height 467
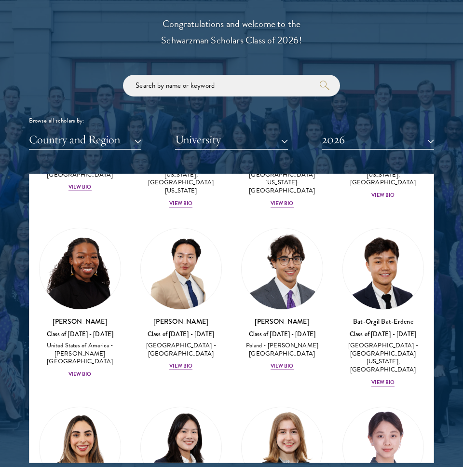
scroll to position [705, 0]
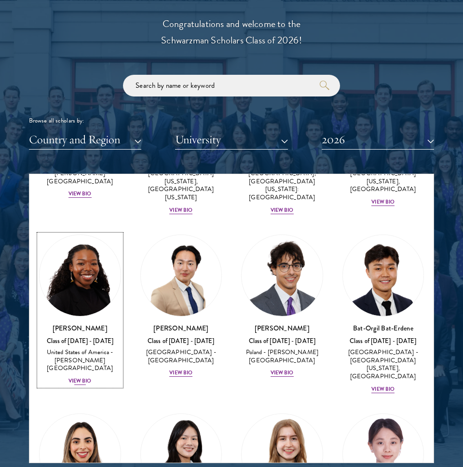
click at [58, 280] on img at bounding box center [80, 275] width 81 height 81
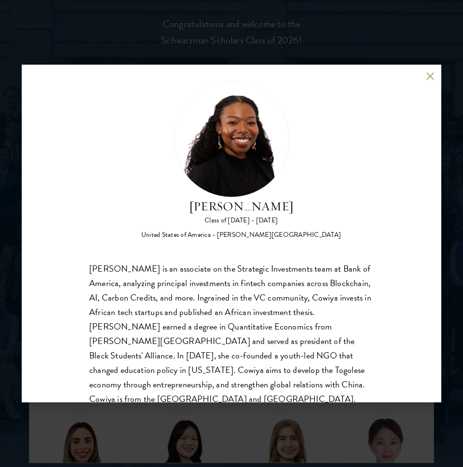
scroll to position [16, 0]
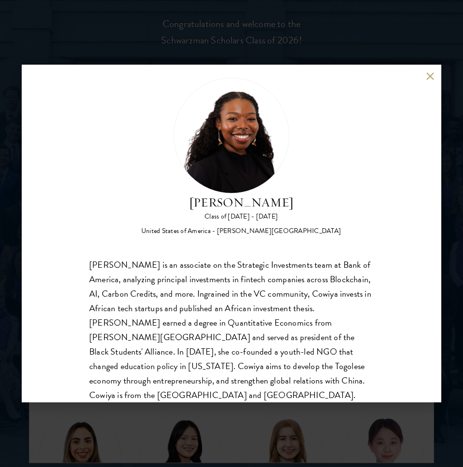
click at [428, 74] on button at bounding box center [430, 76] width 8 height 8
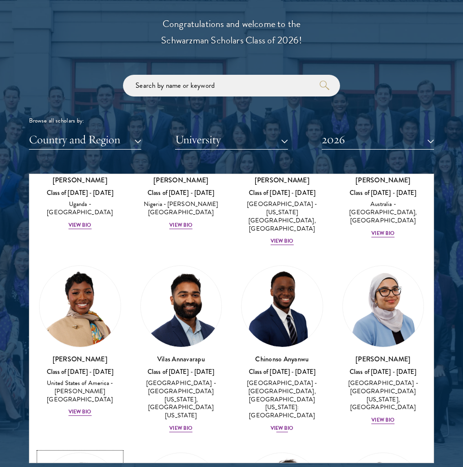
scroll to position [470, 0]
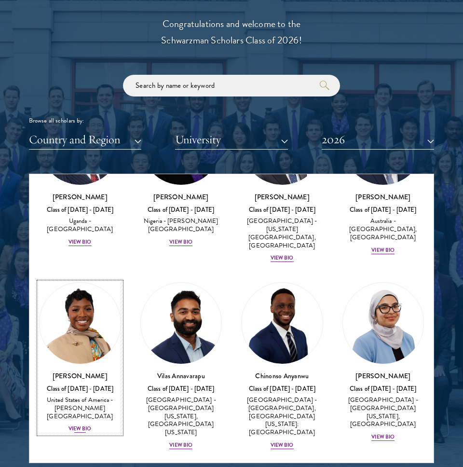
click at [93, 311] on img at bounding box center [80, 322] width 81 height 81
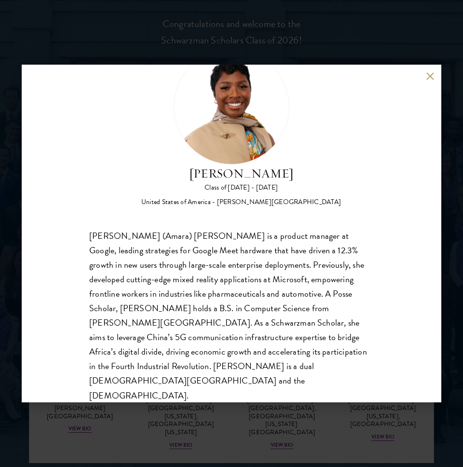
scroll to position [44, 0]
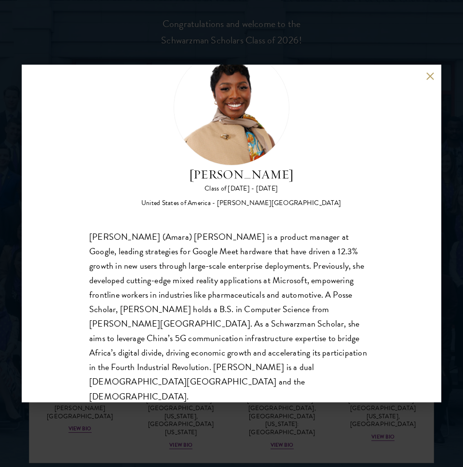
click at [424, 71] on div "[PERSON_NAME] Class of [DATE] - [DATE] [GEOGRAPHIC_DATA] - [PERSON_NAME][GEOGRA…" at bounding box center [231, 233] width 419 height 337
click at [425, 73] on div "[PERSON_NAME] Class of [DATE] - [DATE] [GEOGRAPHIC_DATA] - [PERSON_NAME][GEOGRA…" at bounding box center [231, 233] width 419 height 337
click at [427, 76] on button at bounding box center [430, 76] width 8 height 8
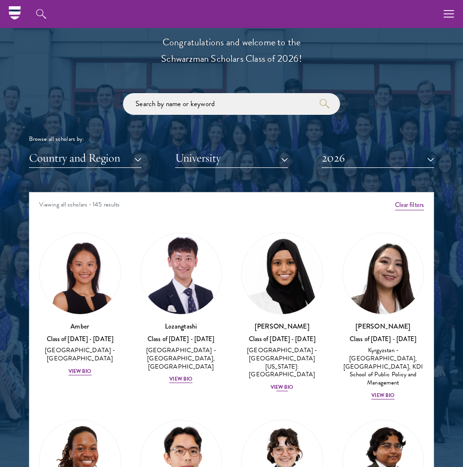
scroll to position [1084, 0]
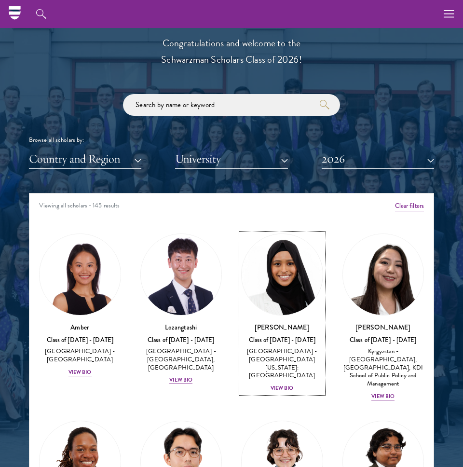
click at [286, 253] on img at bounding box center [281, 274] width 81 height 81
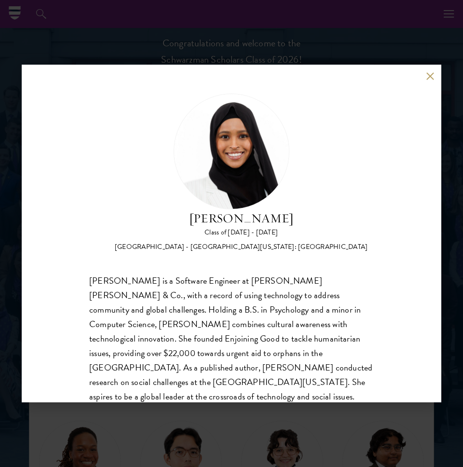
click at [327, 406] on div "[PERSON_NAME] Class of [DATE] - [DATE] [GEOGRAPHIC_DATA] - [GEOGRAPHIC_DATA][US…" at bounding box center [231, 233] width 463 height 467
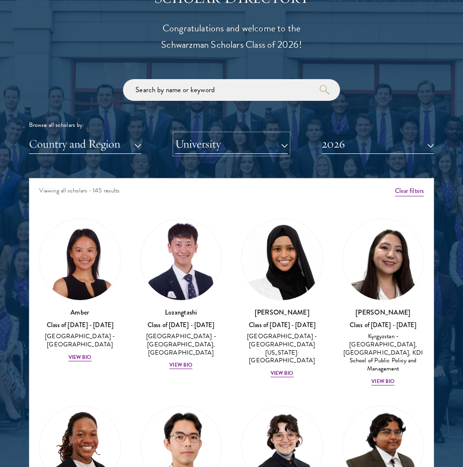
click at [202, 150] on button "University" at bounding box center [231, 144] width 112 height 20
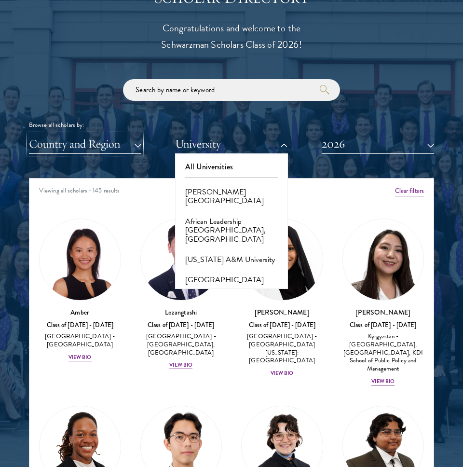
click at [79, 144] on button "Country and Region" at bounding box center [85, 144] width 112 height 20
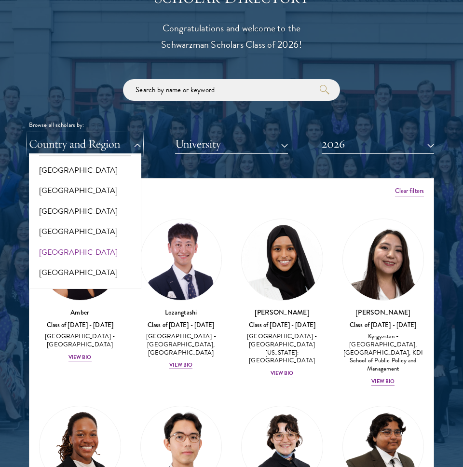
scroll to position [13, 0]
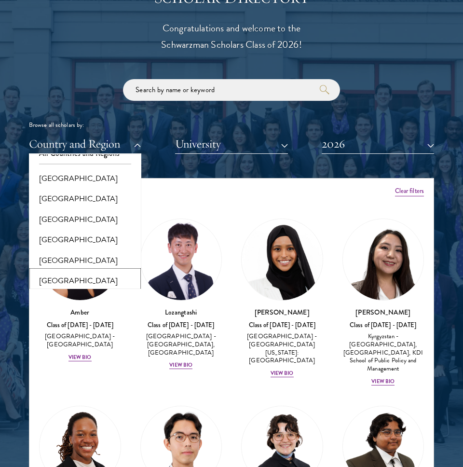
click at [53, 276] on button "[GEOGRAPHIC_DATA]" at bounding box center [85, 280] width 107 height 20
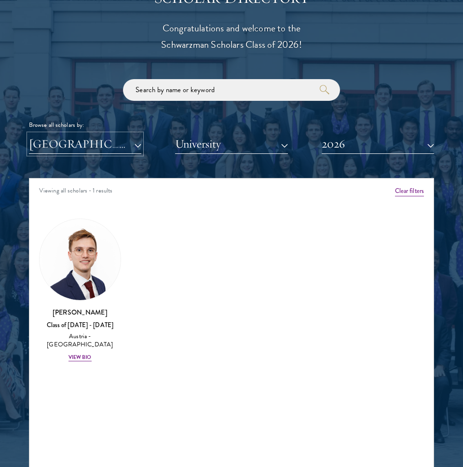
click at [102, 149] on button "[GEOGRAPHIC_DATA]" at bounding box center [85, 144] width 112 height 20
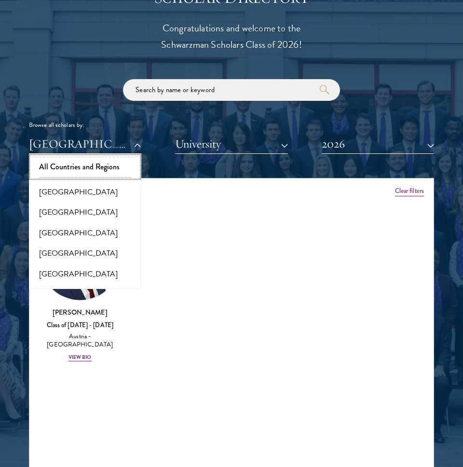
click at [74, 167] on button "All Countries and Regions" at bounding box center [85, 167] width 107 height 20
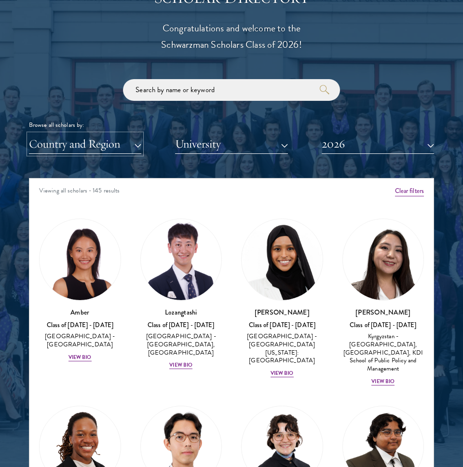
click at [92, 146] on button "Country and Region" at bounding box center [85, 144] width 112 height 20
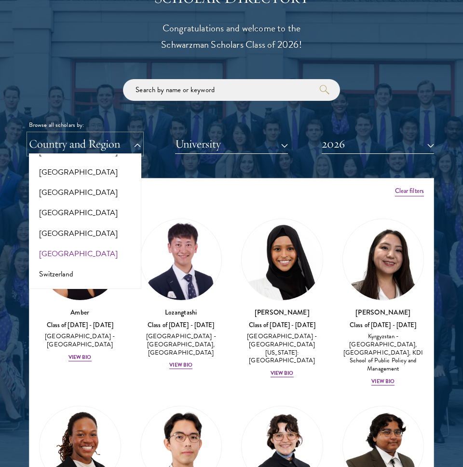
scroll to position [1703, 0]
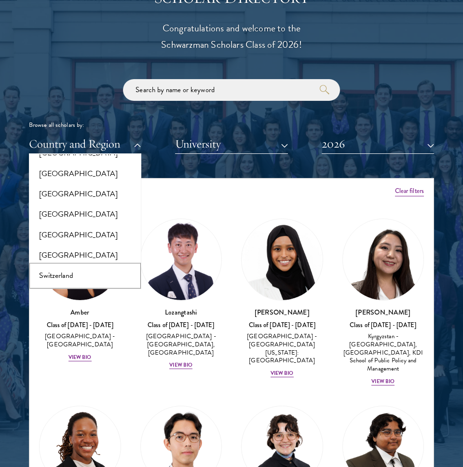
click at [76, 265] on button "Switzerland" at bounding box center [85, 275] width 107 height 20
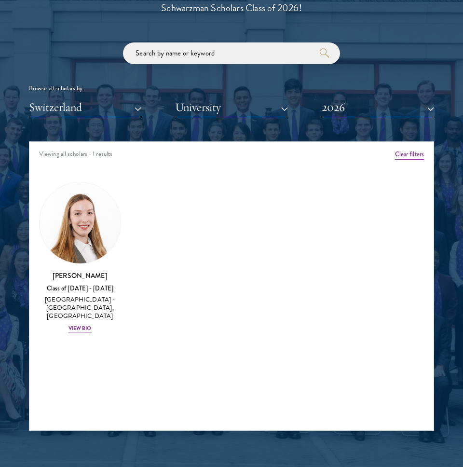
scroll to position [1135, 0]
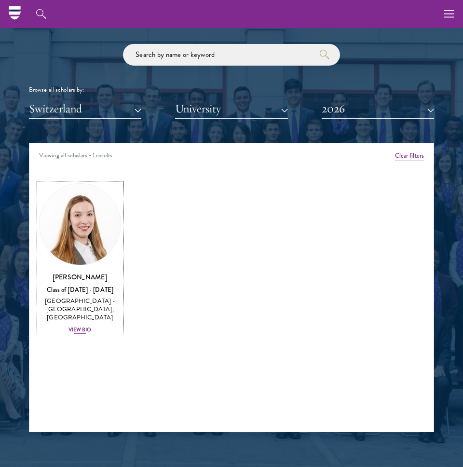
click at [80, 224] on img at bounding box center [80, 224] width 81 height 81
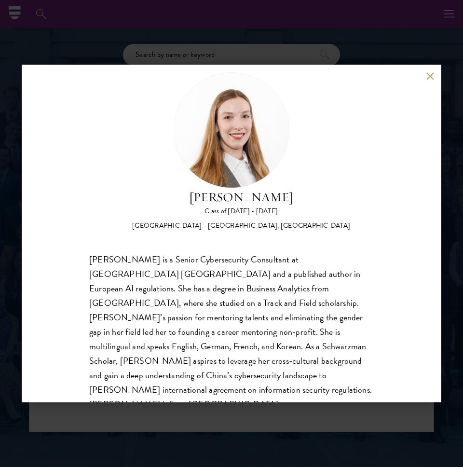
scroll to position [30, 0]
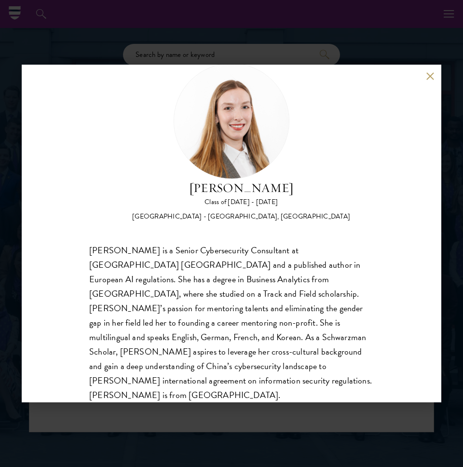
click at [429, 72] on button at bounding box center [430, 76] width 8 height 8
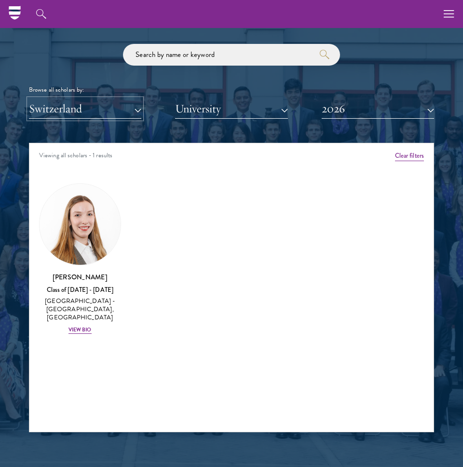
click at [61, 101] on button "Switzerland" at bounding box center [85, 109] width 112 height 20
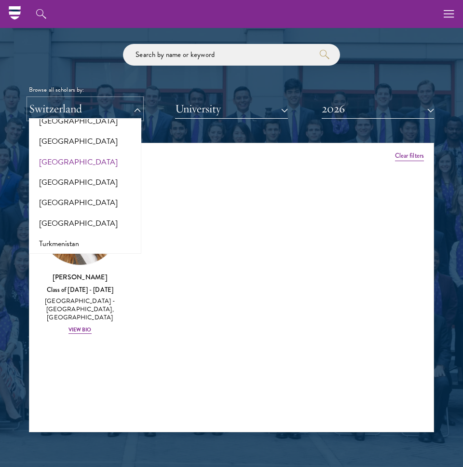
scroll to position [1848, 0]
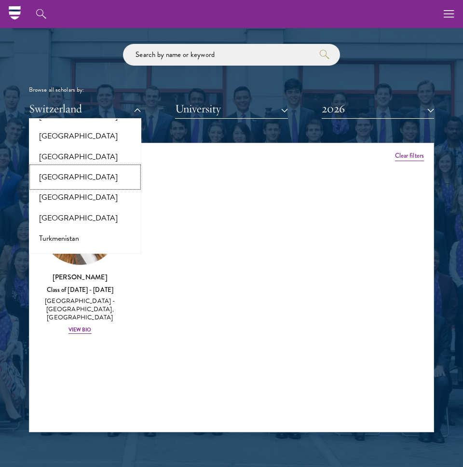
click at [89, 169] on button "[GEOGRAPHIC_DATA]" at bounding box center [85, 177] width 107 height 20
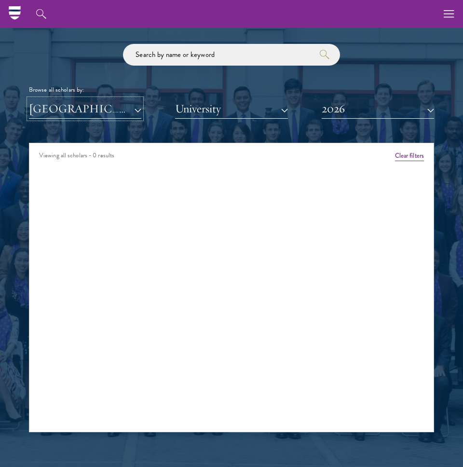
click at [88, 116] on button "[GEOGRAPHIC_DATA]" at bounding box center [85, 109] width 112 height 20
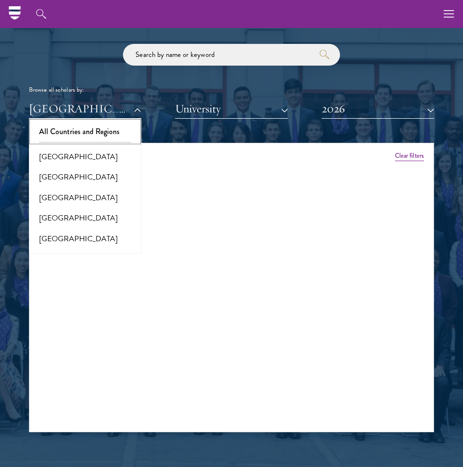
click at [67, 123] on button "All Countries and Regions" at bounding box center [85, 131] width 107 height 20
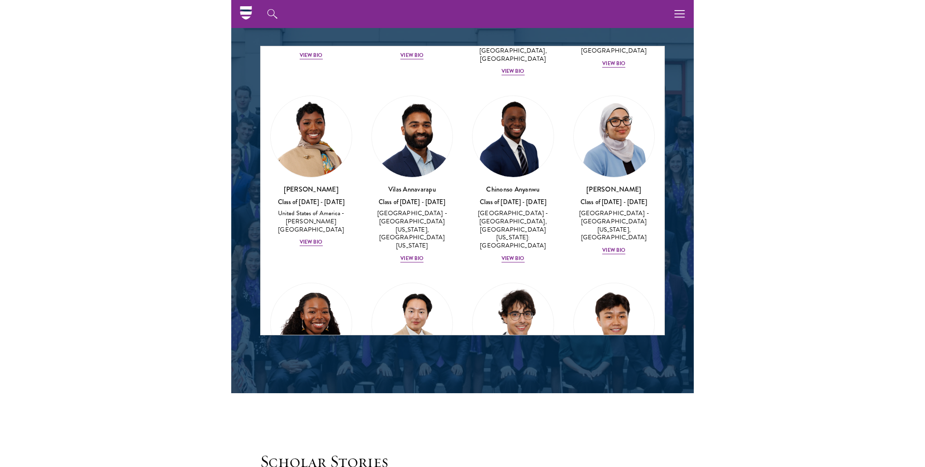
scroll to position [535, 0]
